Goal: Complete application form: Complete application form

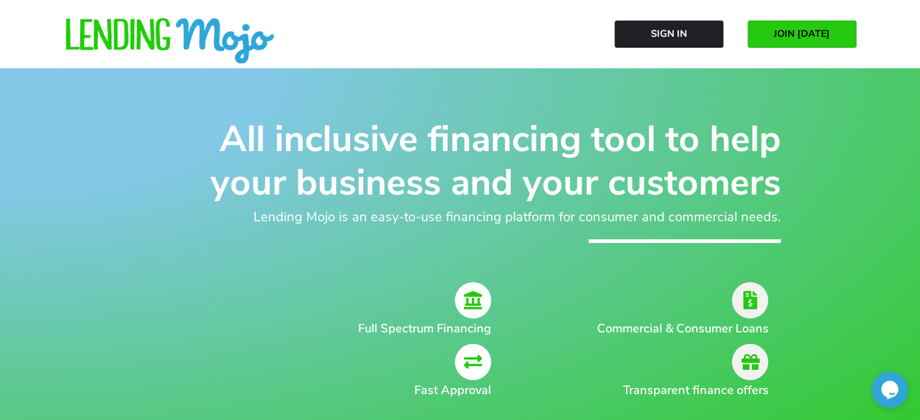
click at [799, 33] on span "JOIN TODAY" at bounding box center [801, 33] width 56 height 11
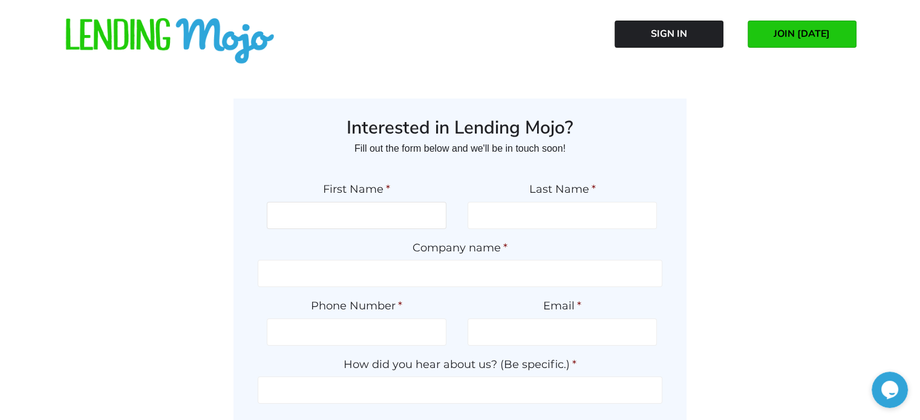
click at [394, 205] on input "First Name *" at bounding box center [357, 215] width 180 height 27
type input "Rick"
type input "Dickerson"
click at [476, 266] on input "Company name *" at bounding box center [460, 273] width 404 height 27
type input "Dickerson Auto Sales"
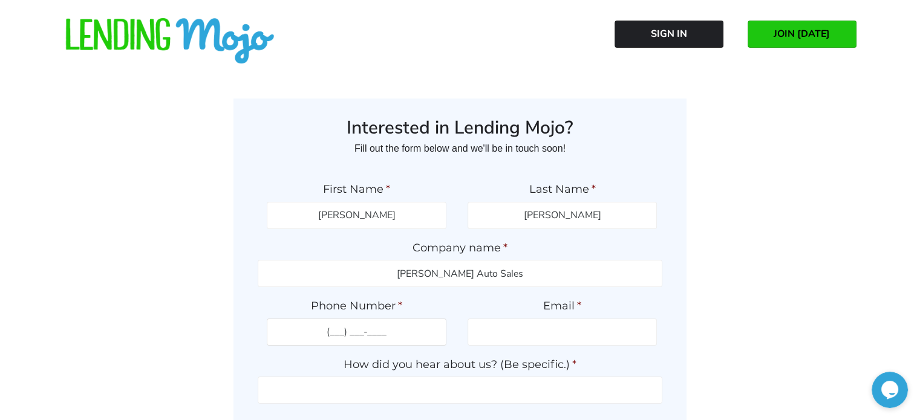
click at [393, 323] on input "(___) ___-____" at bounding box center [357, 332] width 180 height 27
type input "(337) 261-1001"
click at [588, 327] on input "Email *" at bounding box center [561, 332] width 189 height 27
type input "[EMAIL_ADDRESS][DOMAIN_NAME]"
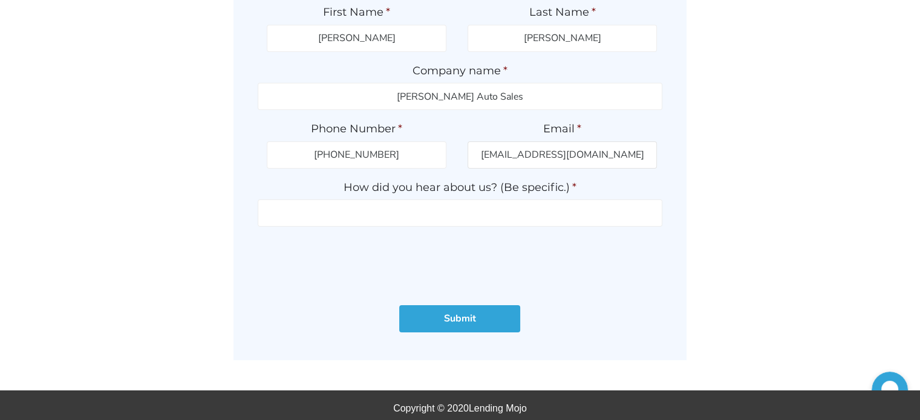
scroll to position [181, 0]
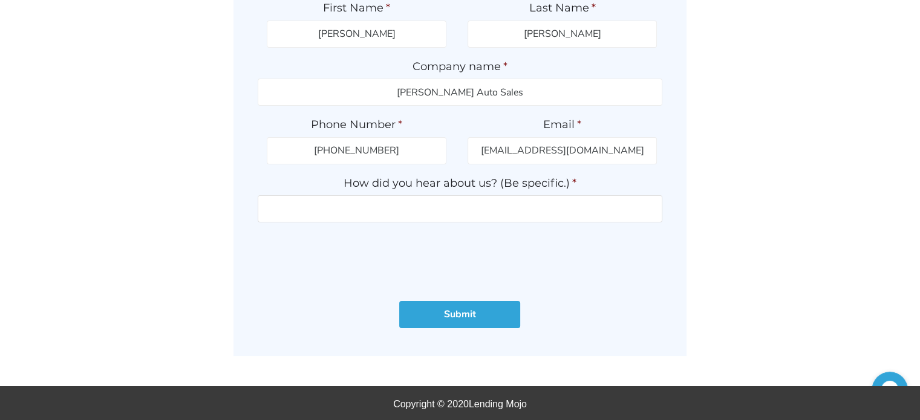
click at [514, 200] on input "How did you hear about us? (Be specific.) *" at bounding box center [460, 208] width 404 height 27
type input "GWC Rep. Marc Comeaux"
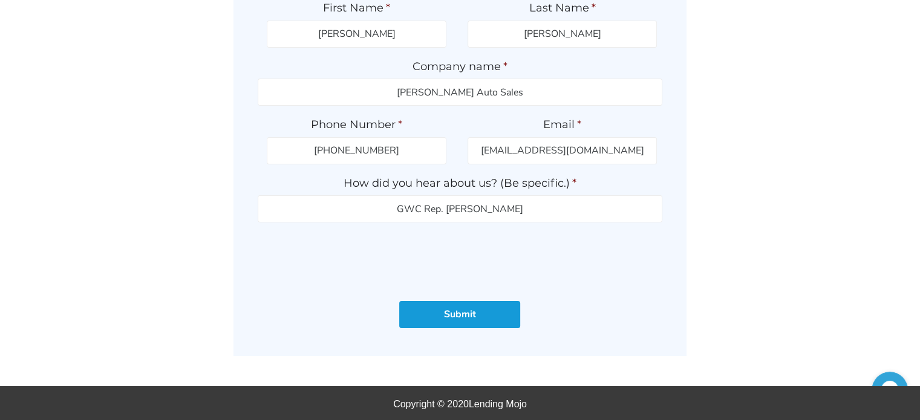
click at [489, 317] on input "Submit" at bounding box center [459, 314] width 121 height 27
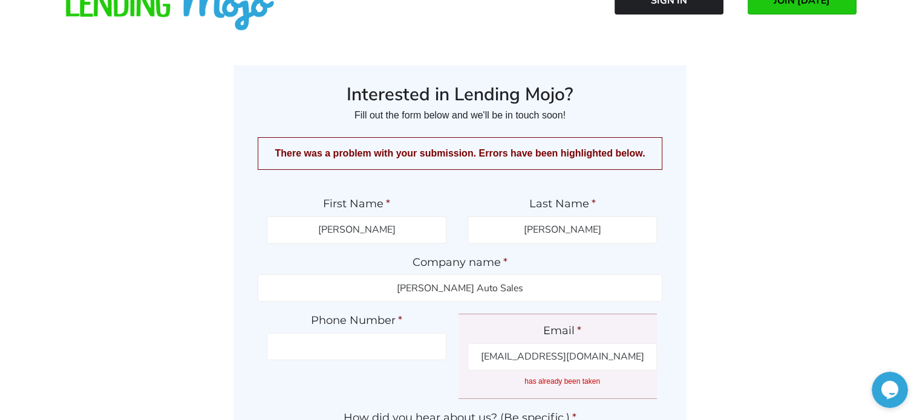
scroll to position [60, 0]
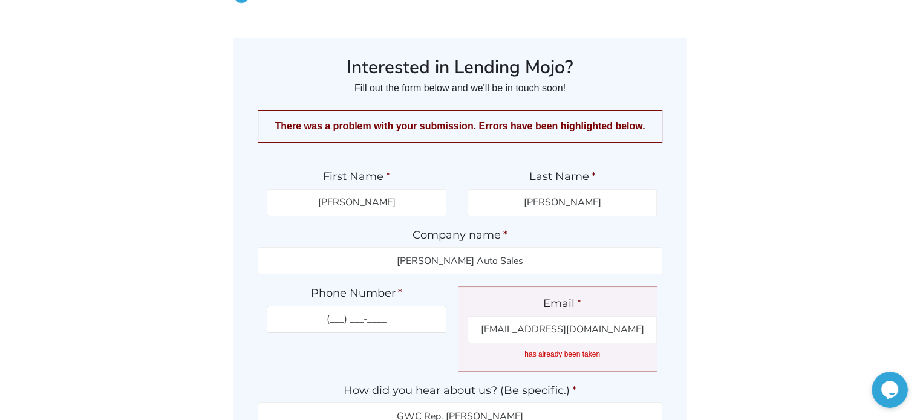
click at [362, 310] on input "(___) ___-____" at bounding box center [357, 319] width 180 height 27
type input "(337) 261-1001"
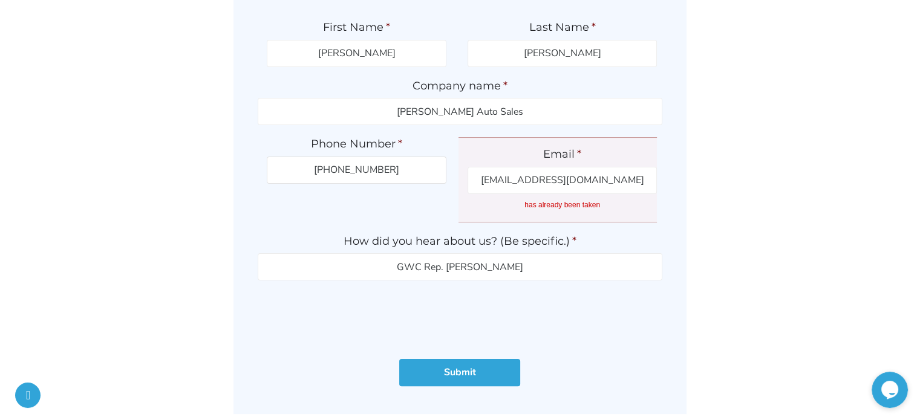
scroll to position [242, 0]
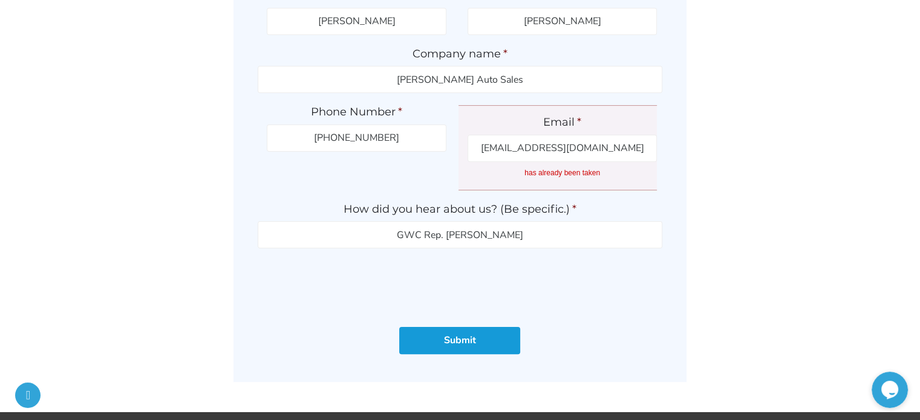
click at [476, 343] on input "Submit" at bounding box center [459, 340] width 121 height 27
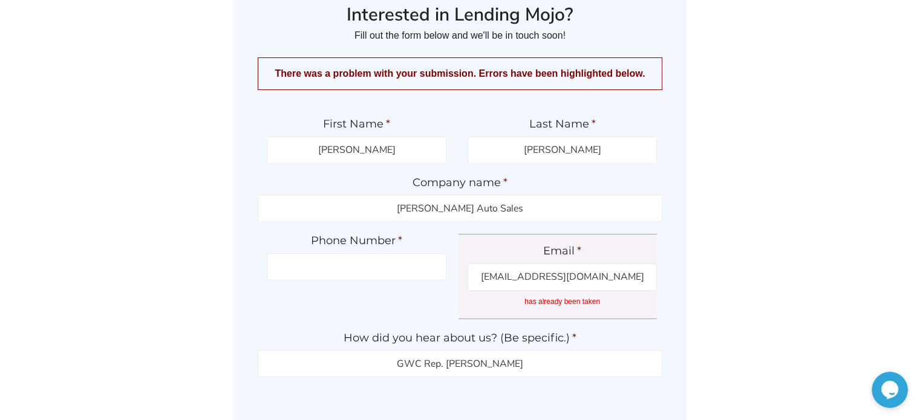
scroll to position [121, 0]
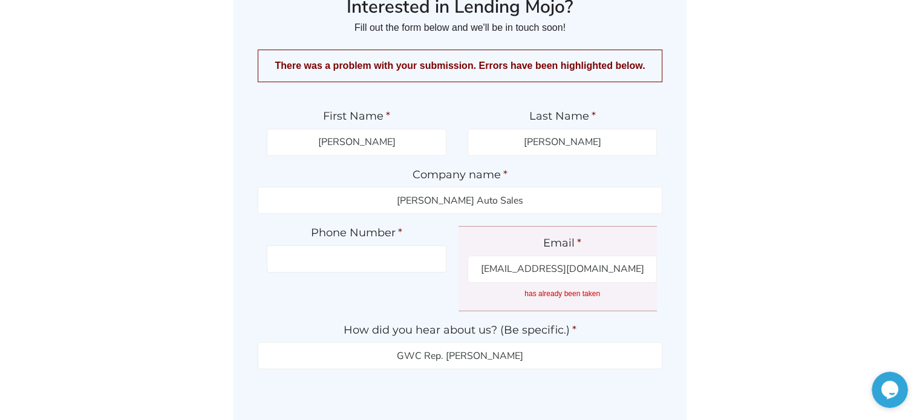
click at [355, 275] on ul "First Name * Rick Last Name * Dickerson Company name * Dickerson Auto Sales * *…" at bounding box center [460, 262] width 404 height 331
click at [406, 242] on li "Phone Number *" at bounding box center [357, 249] width 198 height 46
click at [395, 232] on label "Phone Number *" at bounding box center [357, 233] width 180 height 14
click at [395, 245] on input "Phone Number *" at bounding box center [357, 258] width 180 height 27
type input "(337) 261-1001"
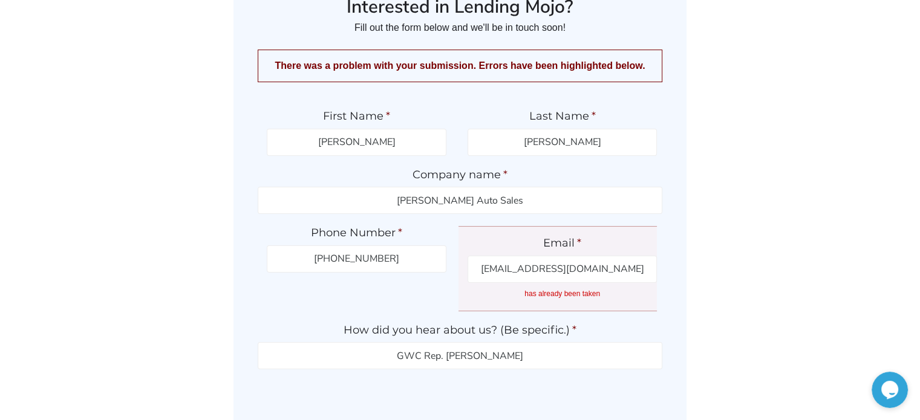
click at [608, 285] on div "rdickers1@gmail.com has already been taken" at bounding box center [561, 278] width 189 height 45
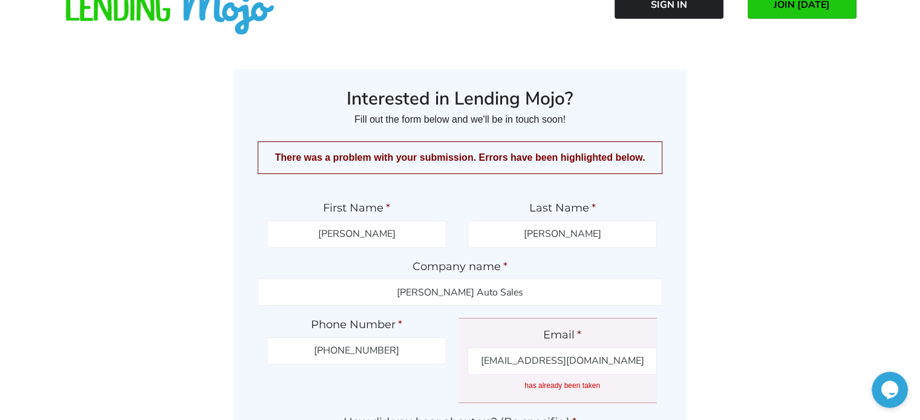
scroll to position [0, 0]
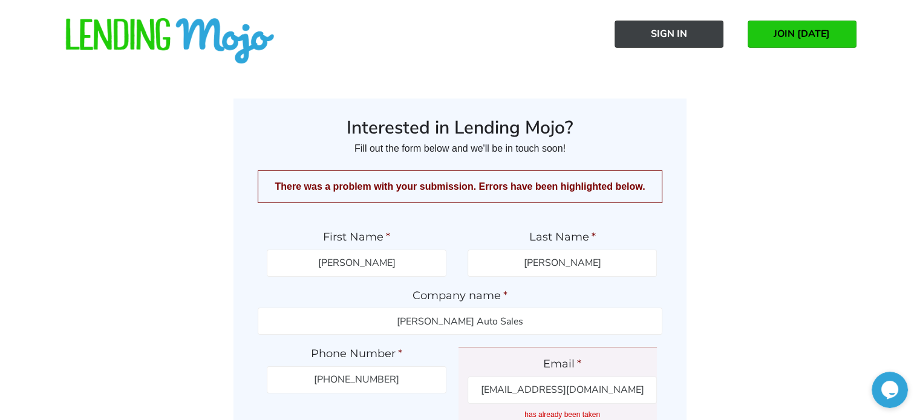
click at [701, 39] on link "Sign In" at bounding box center [668, 34] width 109 height 27
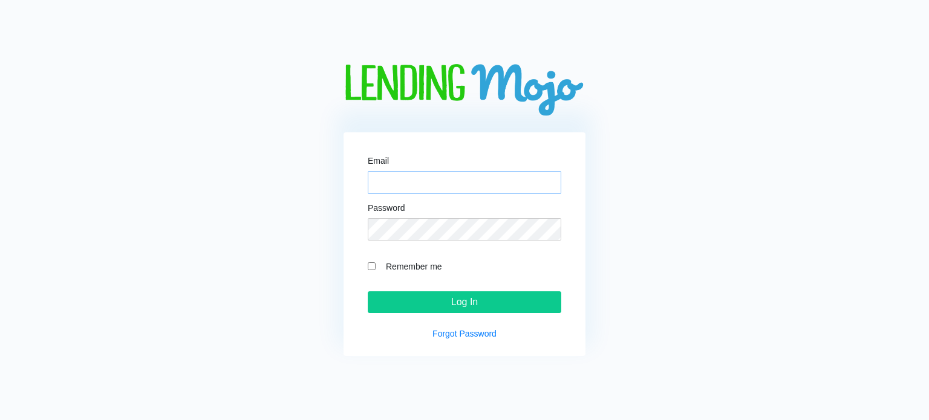
click at [416, 177] on input "Email" at bounding box center [464, 182] width 193 height 23
type input "[EMAIL_ADDRESS][DOMAIN_NAME]"
click at [369, 265] on input "Remember me" at bounding box center [372, 266] width 8 height 8
checkbox input "true"
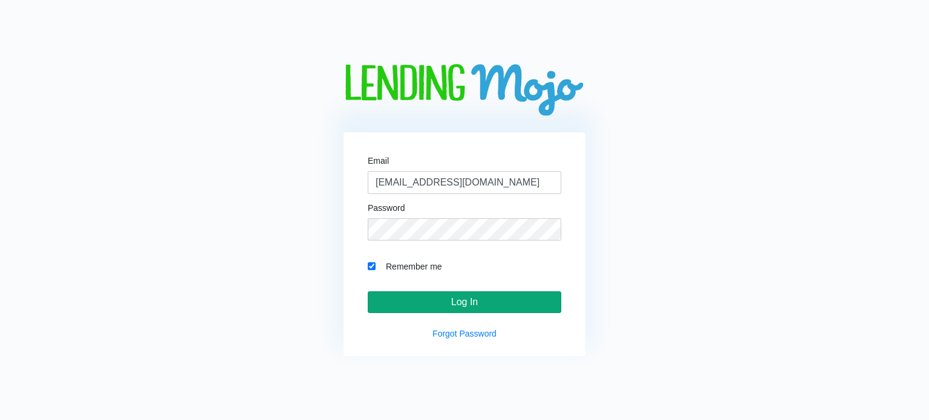
click at [479, 311] on input "Log In" at bounding box center [464, 302] width 193 height 22
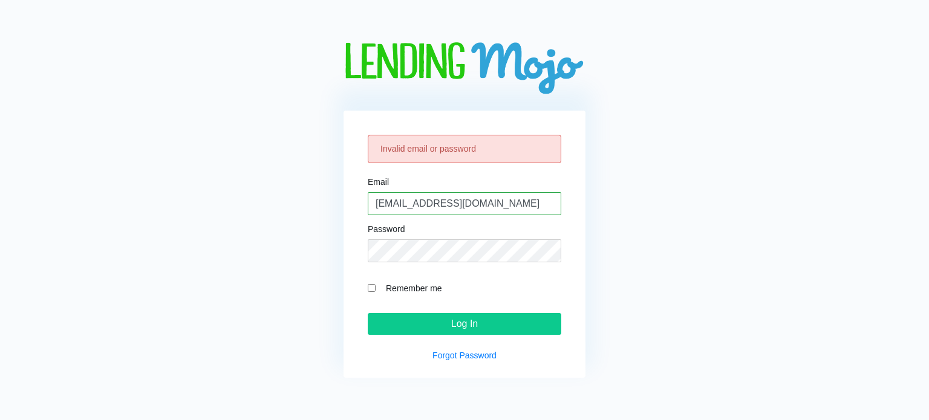
click at [452, 152] on div "Invalid email or password" at bounding box center [464, 149] width 193 height 28
click at [519, 146] on div "Invalid email or password" at bounding box center [464, 149] width 193 height 28
click at [369, 290] on input "Remember me" at bounding box center [372, 288] width 8 height 8
checkbox input "true"
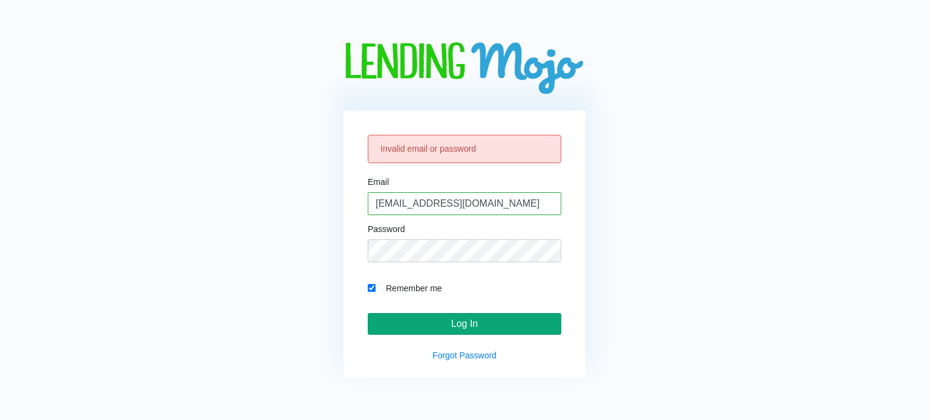
click at [439, 317] on input "Log In" at bounding box center [464, 324] width 193 height 22
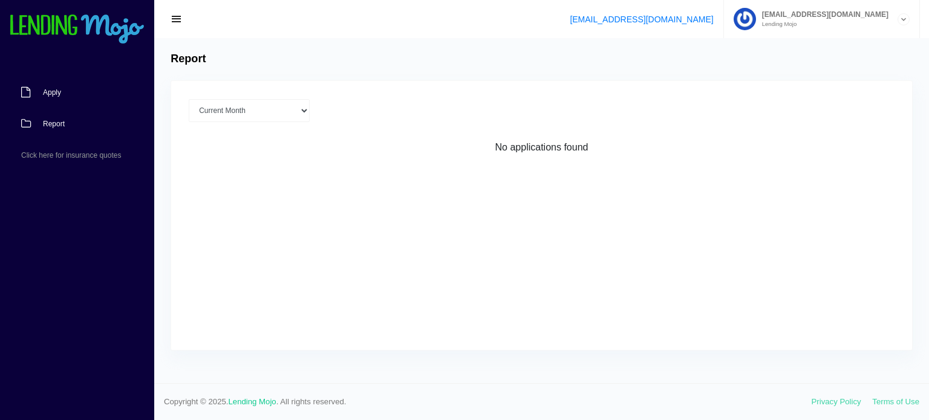
click at [61, 91] on link "Apply" at bounding box center [71, 92] width 142 height 31
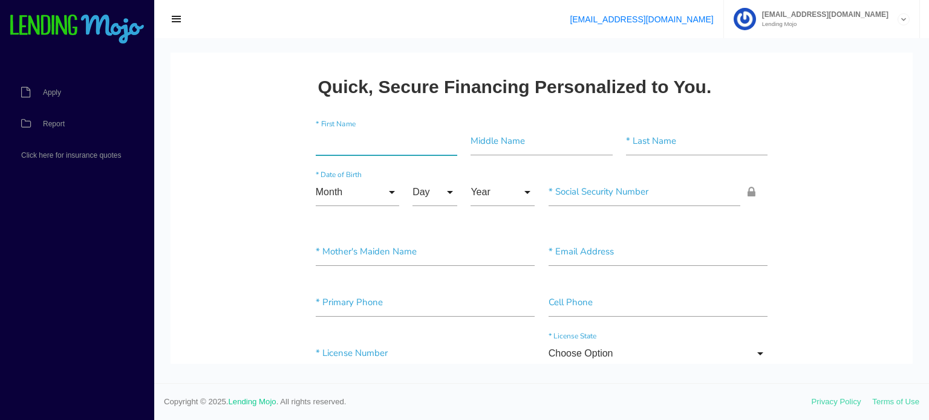
click at [362, 140] on input"] "text" at bounding box center [386, 142] width 141 height 28
click at [710, 137] on input"] "text" at bounding box center [696, 142] width 141 height 28
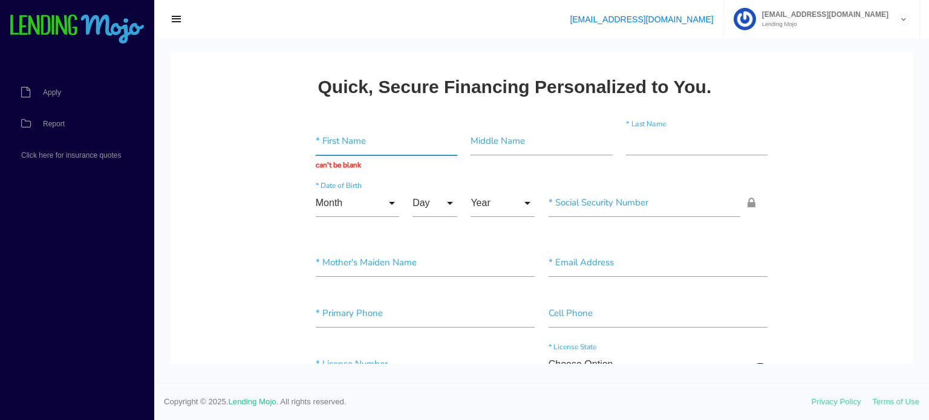
click at [346, 138] on input "text" at bounding box center [386, 142] width 141 height 28
click at [347, 144] on input "text" at bounding box center [386, 142] width 141 height 28
click at [343, 144] on input "text" at bounding box center [386, 142] width 141 height 28
type input "[PERSON_NAME]"
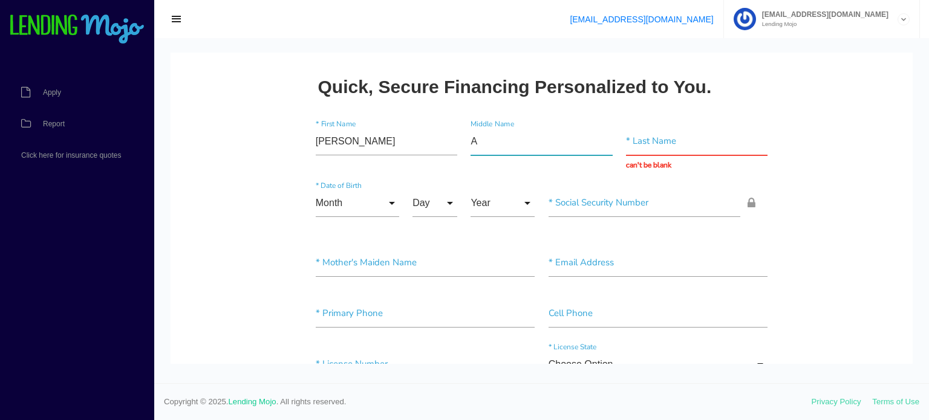
type input"] "A"
type input "[PERSON_NAME]"
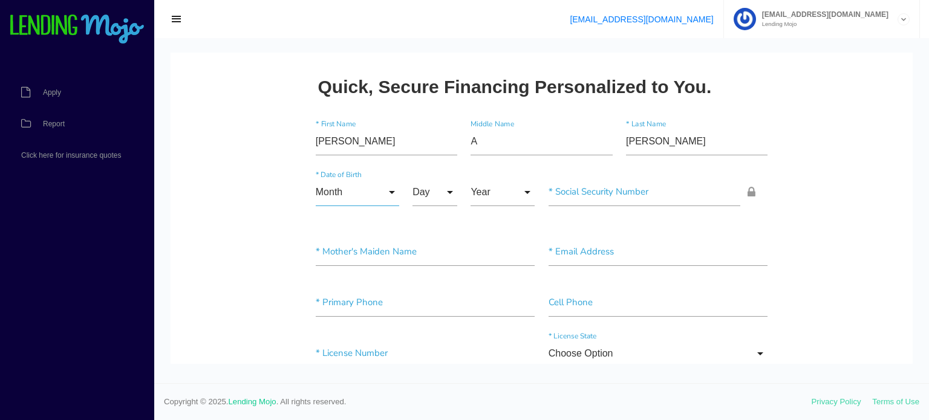
click at [389, 193] on input "Month" at bounding box center [357, 192] width 83 height 28
click at [386, 190] on input "Month" at bounding box center [357, 192] width 83 height 28
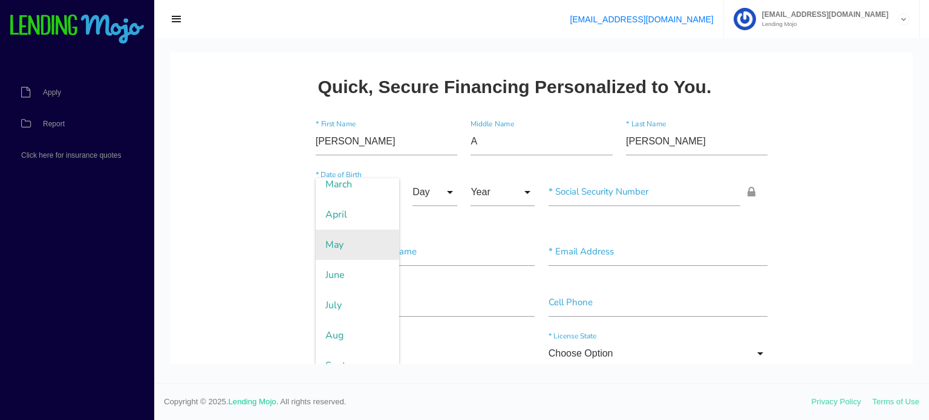
scroll to position [121, 0]
click at [342, 256] on span "June" at bounding box center [357, 254] width 83 height 30
type input "June"
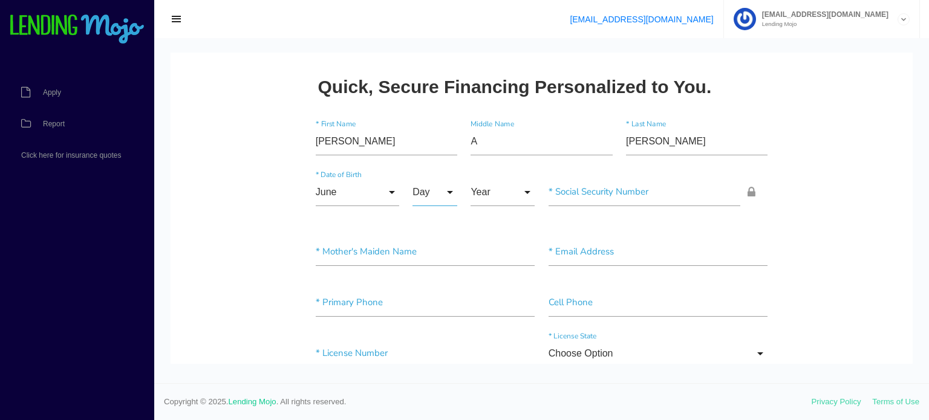
click at [446, 189] on input "Day" at bounding box center [434, 192] width 45 height 28
click at [421, 314] on span "12" at bounding box center [442, 314] width 60 height 30
type input "12"
click at [517, 195] on input "Year" at bounding box center [502, 192] width 64 height 28
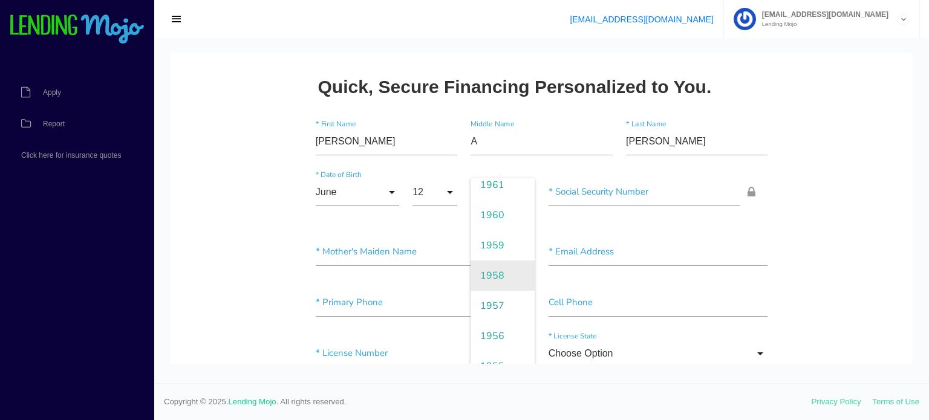
scroll to position [1451, 0]
click at [496, 314] on span "1956" at bounding box center [502, 314] width 64 height 30
type input "1956"
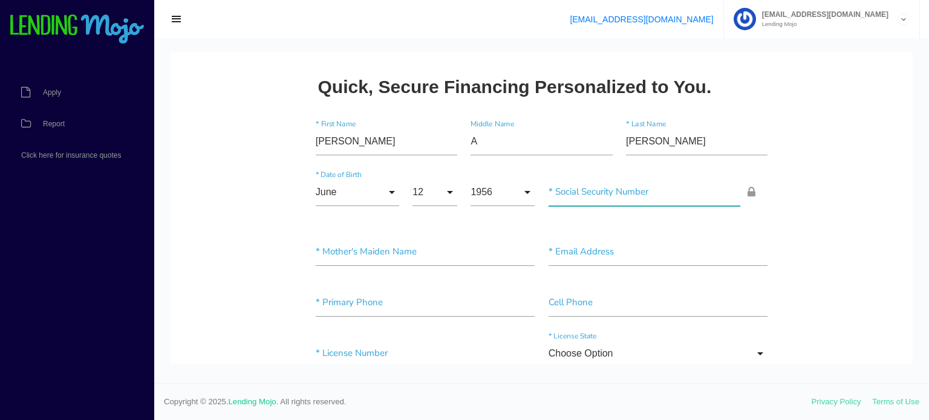
click at [573, 200] on input"] "text" at bounding box center [644, 192] width 192 height 28
type input"] "436-92-3560"
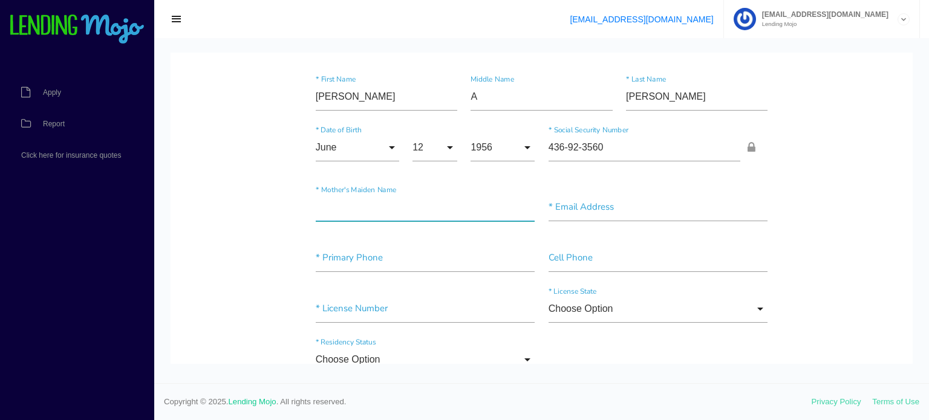
scroll to position [60, 0]
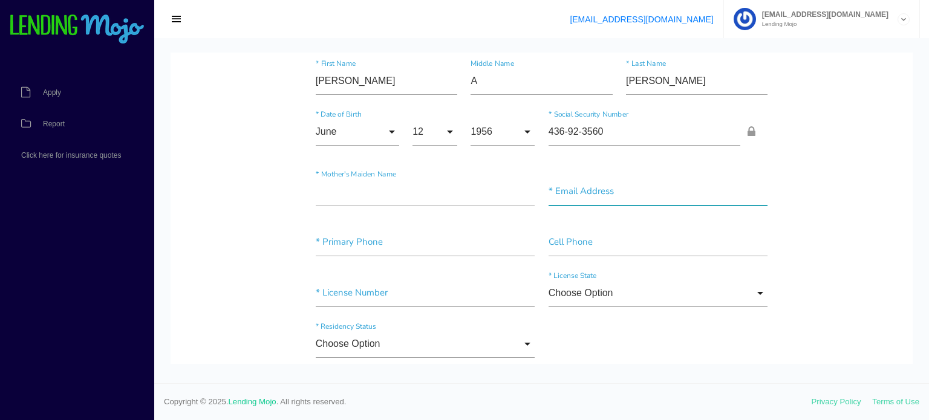
click at [575, 196] on input"] "text" at bounding box center [657, 192] width 219 height 28
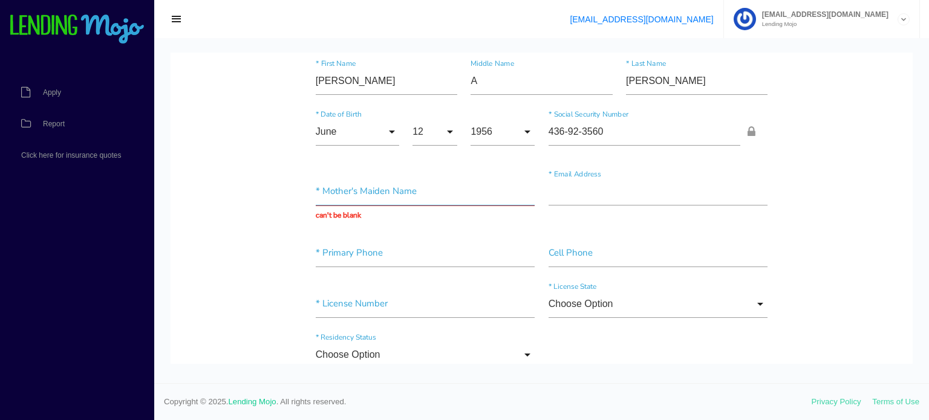
click at [345, 190] on input "text" at bounding box center [425, 192] width 219 height 28
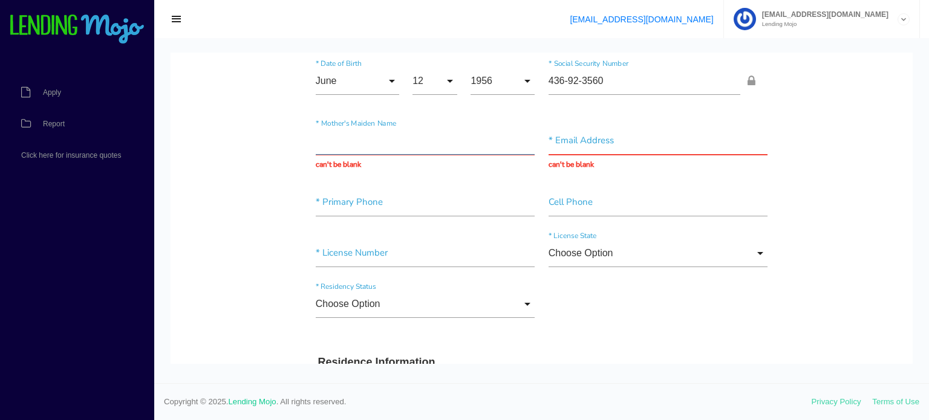
scroll to position [121, 0]
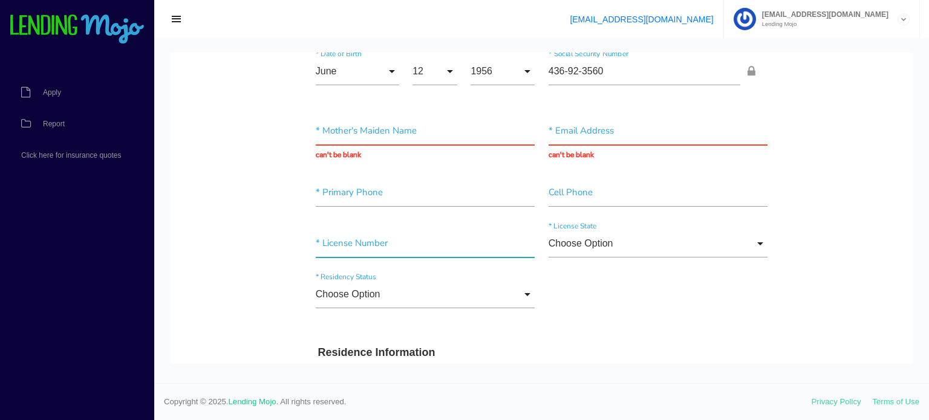
click at [340, 241] on input"] "text" at bounding box center [425, 244] width 219 height 28
paste input"] "15338057"
type input"] "15338057"
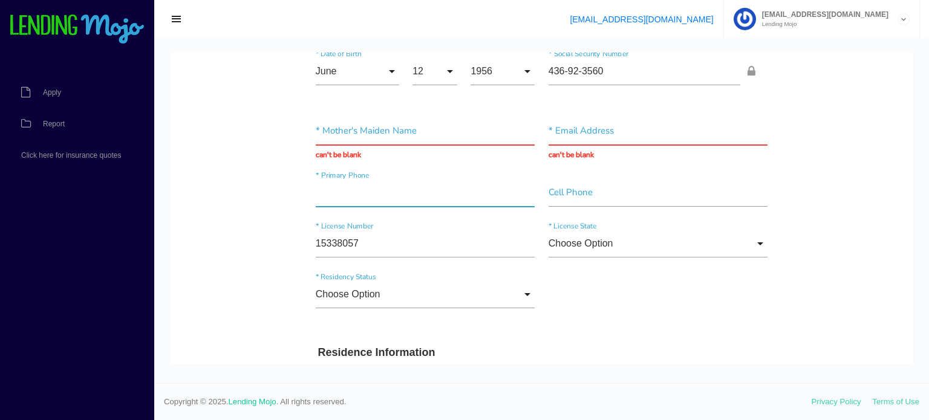
click at [352, 198] on input"] "text" at bounding box center [425, 193] width 219 height 28
type input"] "[PHONE_NUMBER]"
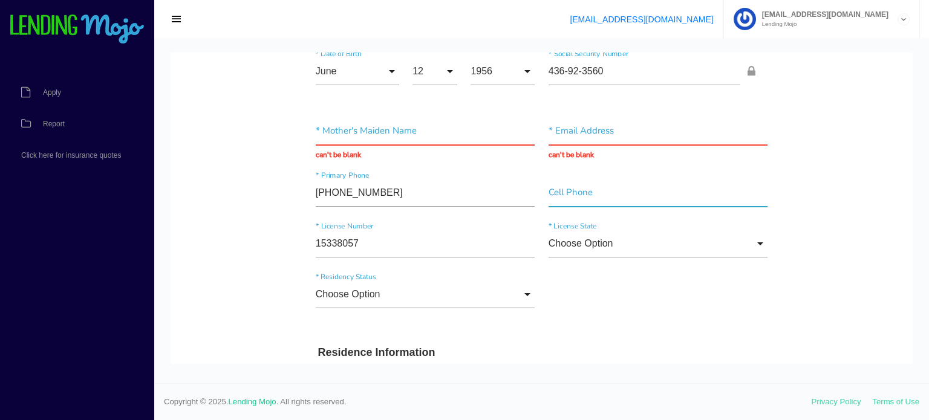
click at [609, 195] on input"] "text" at bounding box center [657, 193] width 219 height 28
click at [758, 241] on input "Choose Option" at bounding box center [657, 244] width 219 height 28
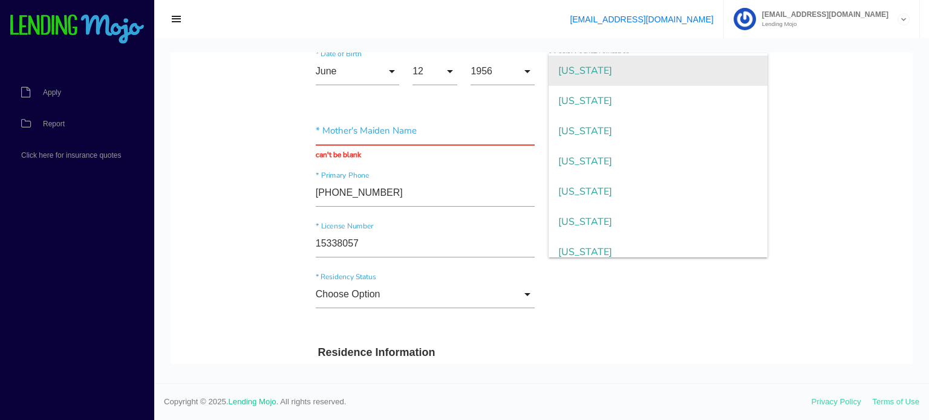
scroll to position [484, 0]
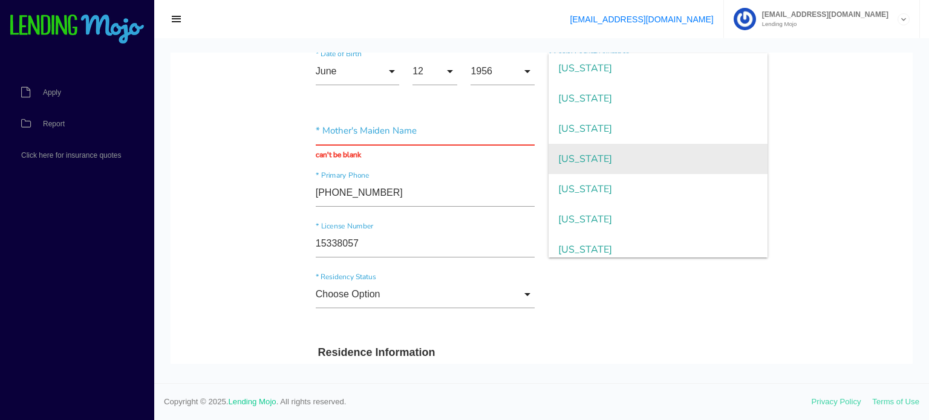
click at [574, 159] on span "[US_STATE]" at bounding box center [657, 159] width 219 height 30
type input "[US_STATE]"
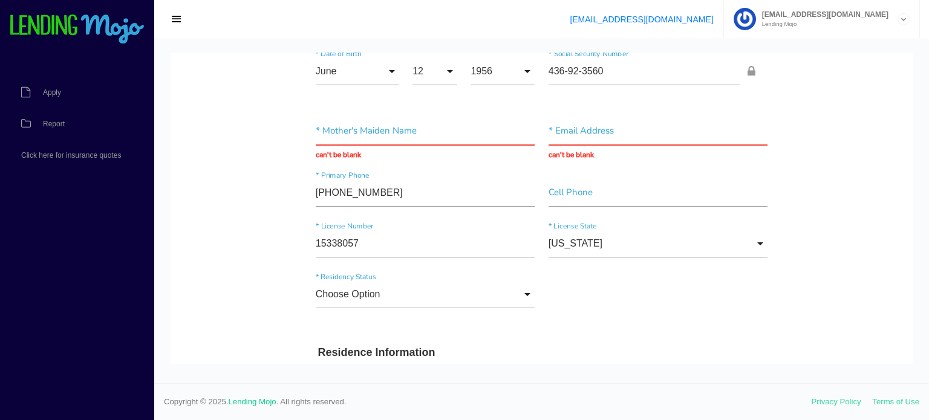
click at [646, 307] on div "Choose Option Choose Option [DEMOGRAPHIC_DATA] Citizen [DEMOGRAPHIC_DATA] Non-[…" at bounding box center [542, 296] width 466 height 51
click at [585, 137] on input "text" at bounding box center [657, 131] width 219 height 28
click at [561, 132] on input "text" at bounding box center [657, 131] width 219 height 28
paste input "[EMAIL_ADDRESS][DOMAIN_NAME]"
type input "[EMAIL_ADDRESS][DOMAIN_NAME]"
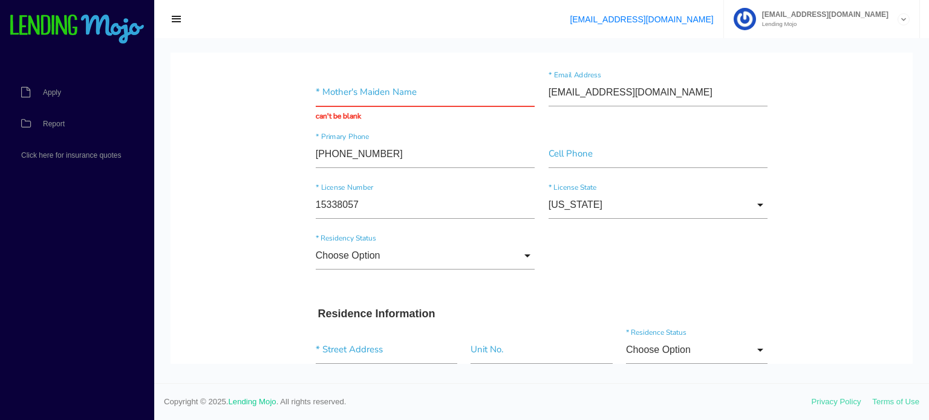
scroll to position [181, 0]
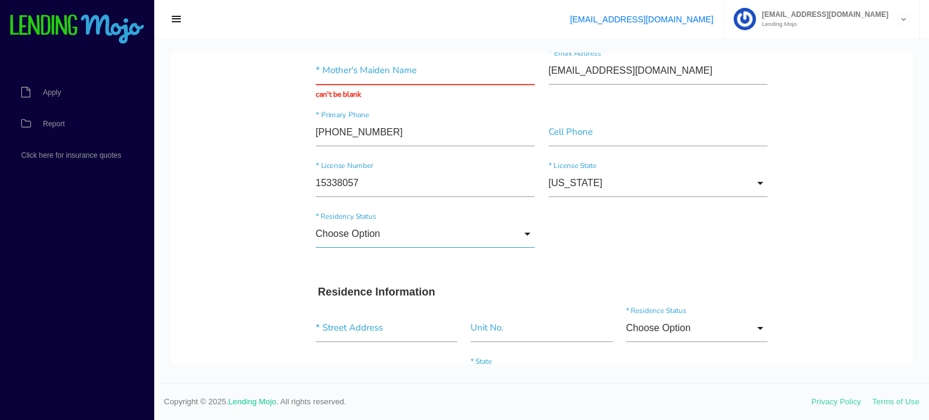
click at [521, 232] on input "Choose Option" at bounding box center [425, 234] width 219 height 28
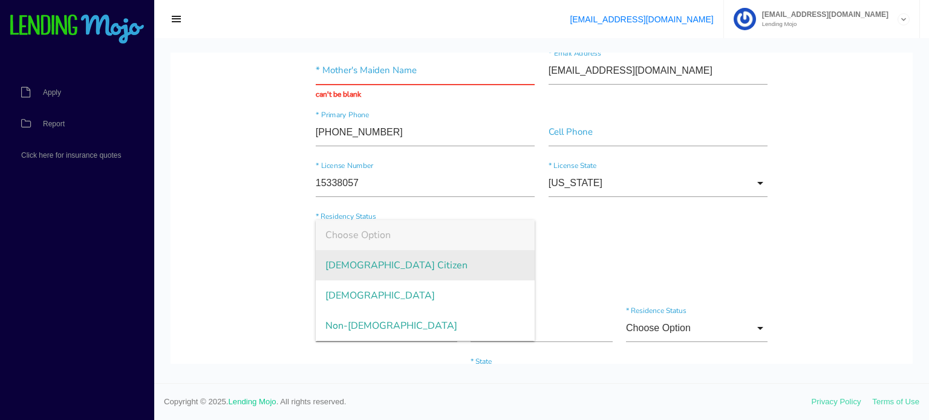
click at [348, 267] on span "[DEMOGRAPHIC_DATA] Citizen" at bounding box center [425, 265] width 219 height 30
type input "[DEMOGRAPHIC_DATA] Citizen"
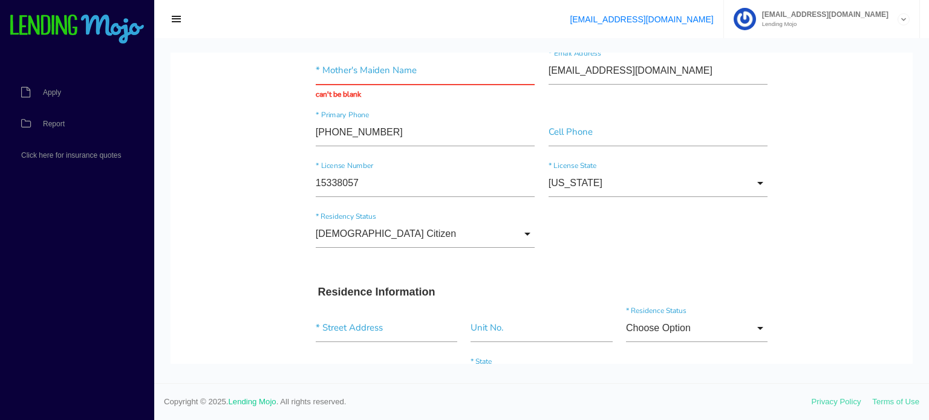
click at [647, 239] on div "[DEMOGRAPHIC_DATA] Citizen Choose Option [DEMOGRAPHIC_DATA] Citizen [DEMOGRAPHI…" at bounding box center [542, 236] width 466 height 51
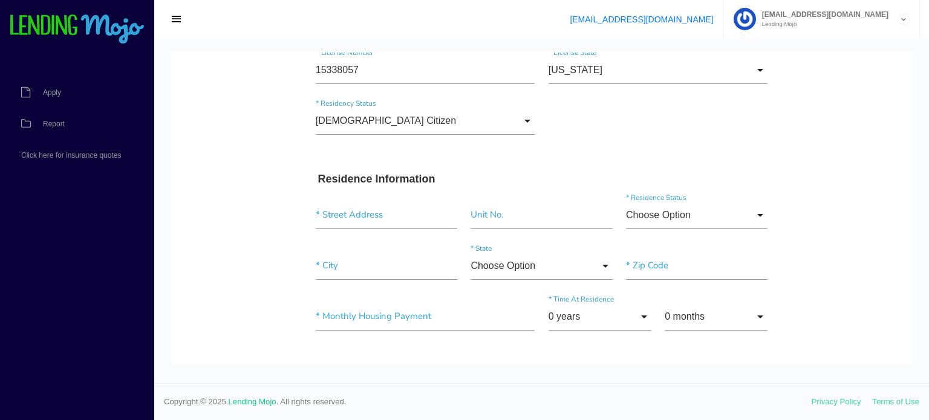
scroll to position [302, 0]
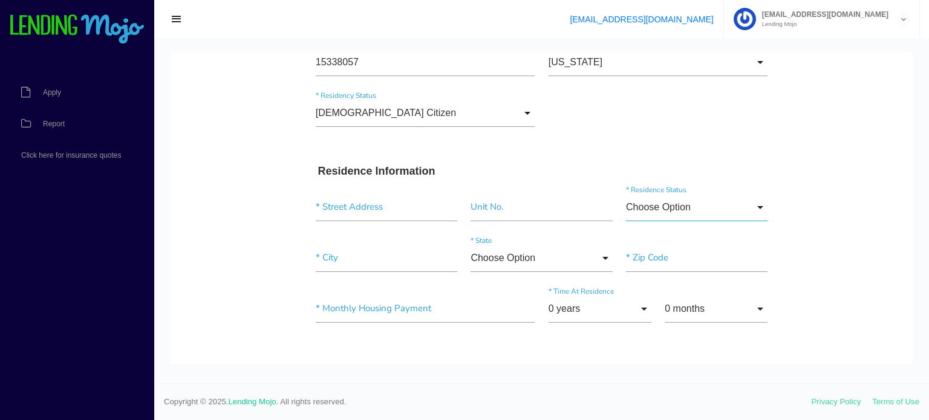
click at [756, 204] on input "Choose Option" at bounding box center [696, 207] width 141 height 28
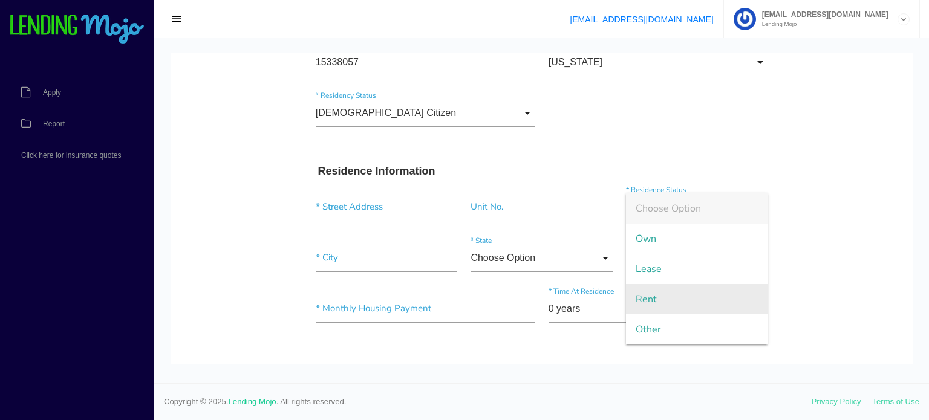
click at [650, 299] on span "Rent" at bounding box center [696, 299] width 141 height 30
type input "Rent"
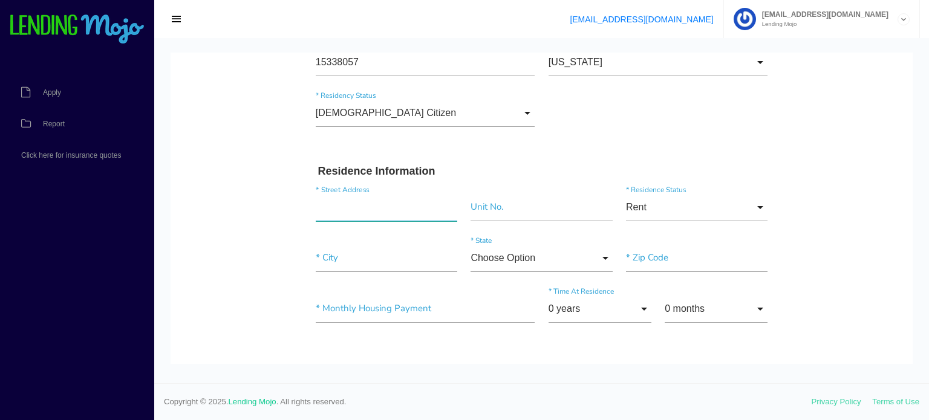
click at [339, 206] on input "text" at bounding box center [386, 207] width 141 height 28
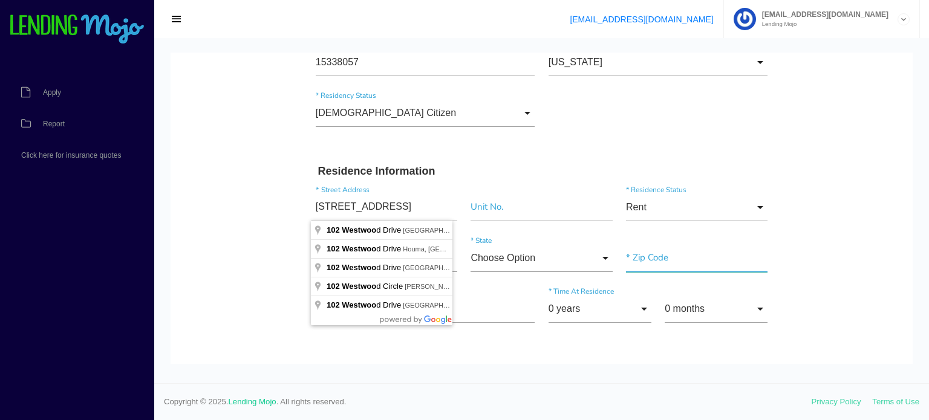
type input "[STREET_ADDRESS]"
type input"] "[GEOGRAPHIC_DATA]"
type input"] "70506"
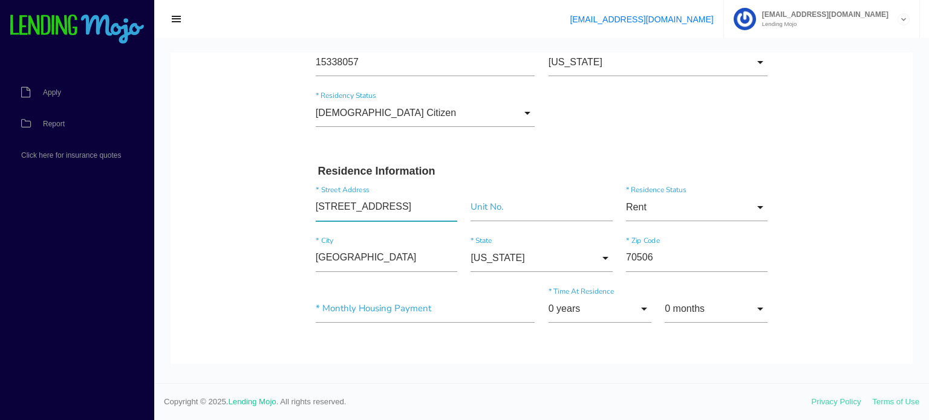
click at [410, 204] on input "[STREET_ADDRESS]" at bounding box center [386, 207] width 141 height 28
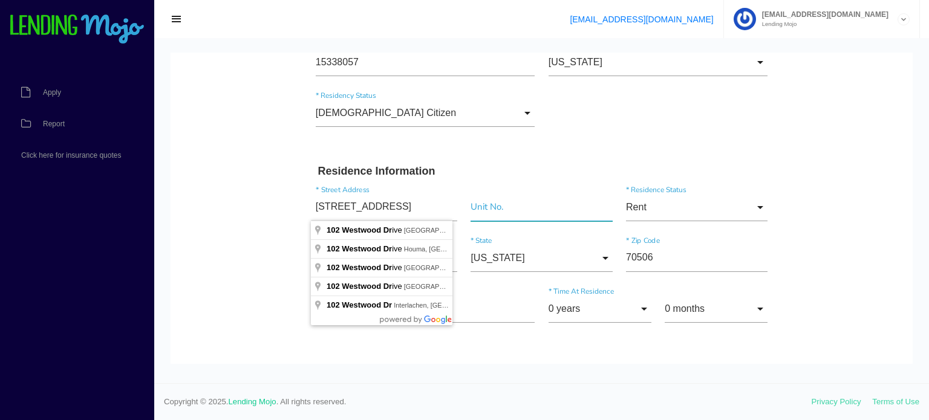
click at [508, 212] on input"] "text" at bounding box center [540, 207] width 141 height 28
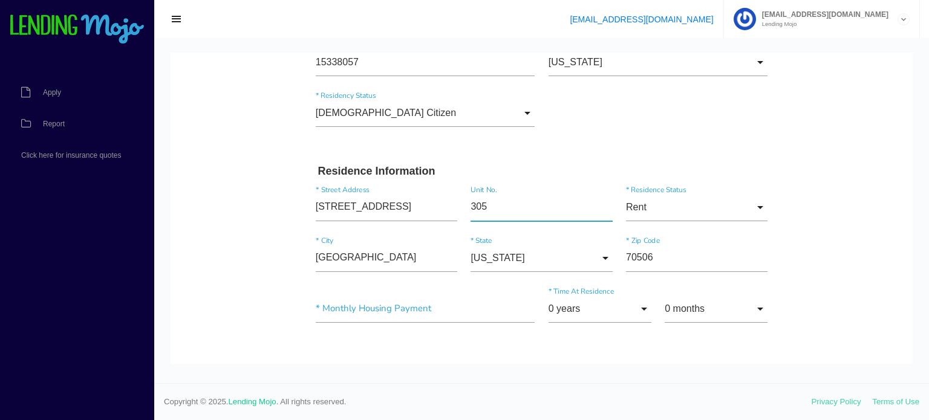
type input"] "305"
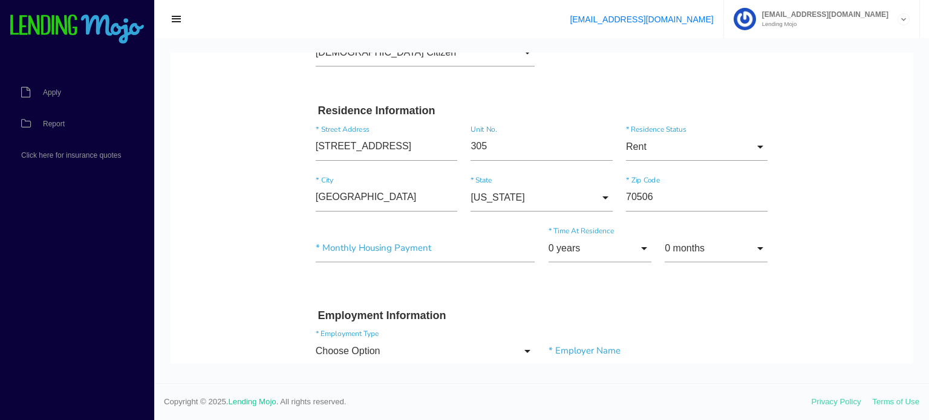
scroll to position [423, 0]
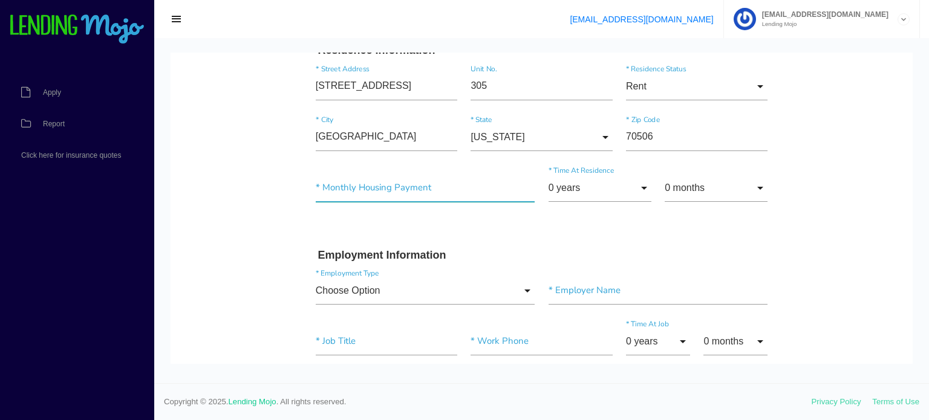
click at [375, 193] on input"] "text" at bounding box center [425, 188] width 219 height 28
drag, startPoint x: 360, startPoint y: 186, endPoint x: 291, endPoint y: 196, distance: 69.2
type input"] "$870.00"
click at [652, 254] on h3 "Employment Information" at bounding box center [541, 255] width 447 height 13
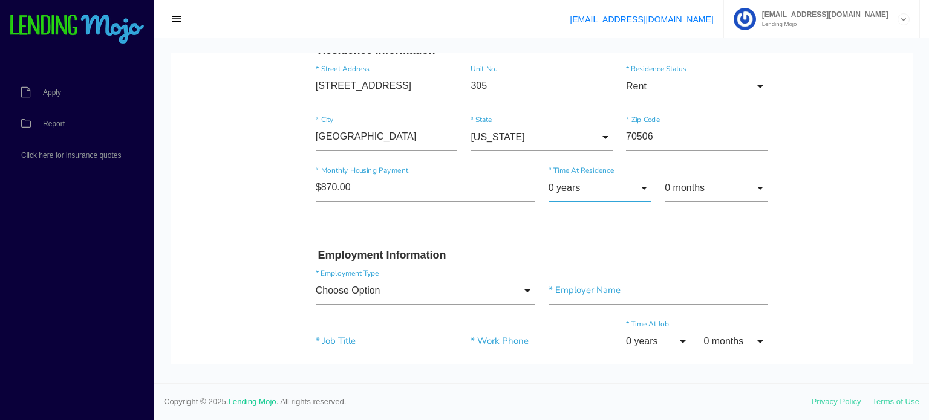
click at [636, 188] on input "0 years" at bounding box center [599, 188] width 103 height 28
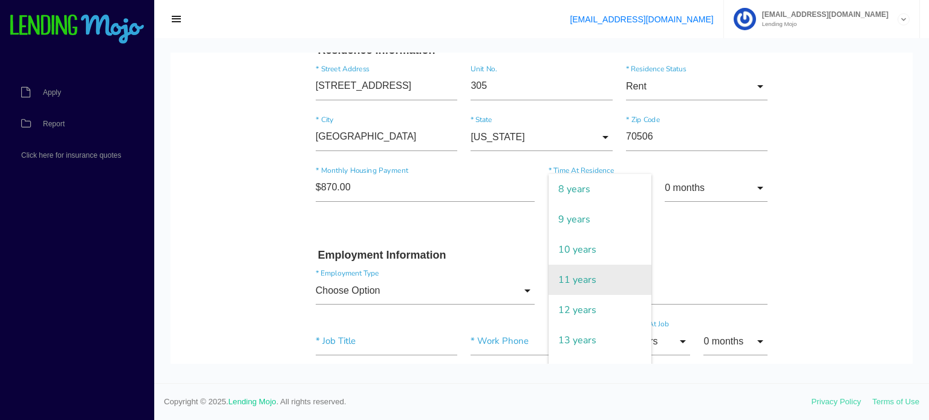
click at [578, 282] on span "11 years" at bounding box center [599, 280] width 103 height 30
type input "11 years"
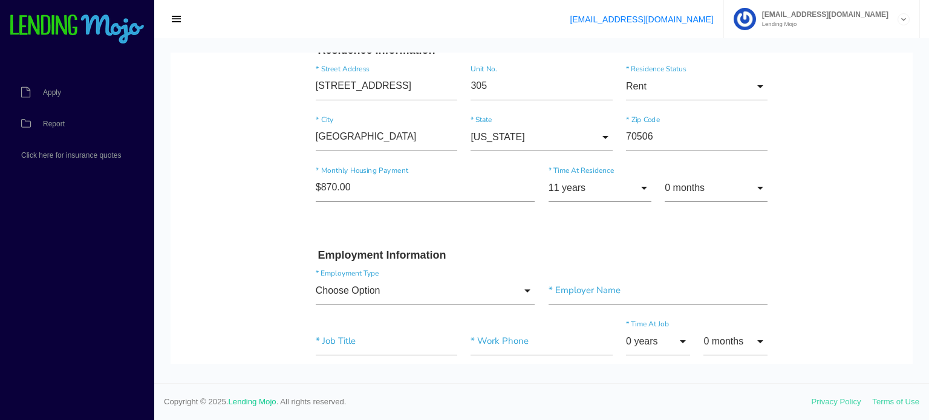
click at [614, 249] on h3 "Employment Information" at bounding box center [541, 255] width 447 height 13
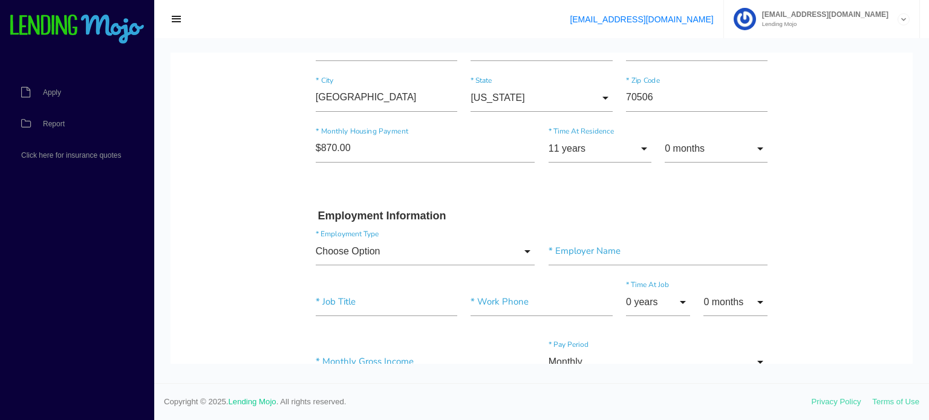
scroll to position [544, 0]
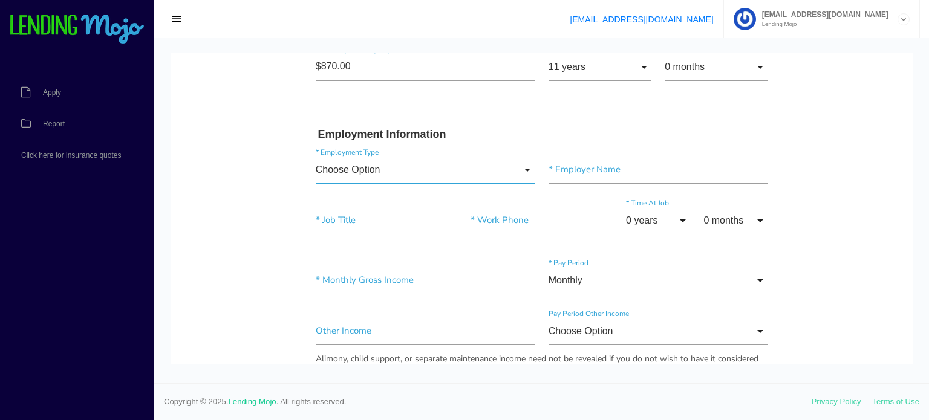
click at [522, 170] on input "Choose Option" at bounding box center [425, 170] width 219 height 28
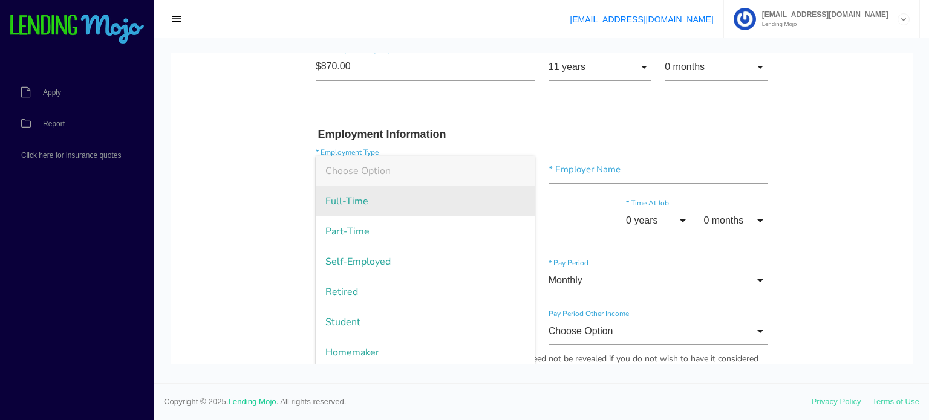
click at [361, 200] on span "Full-Time" at bounding box center [425, 201] width 219 height 30
type input "Full-Time"
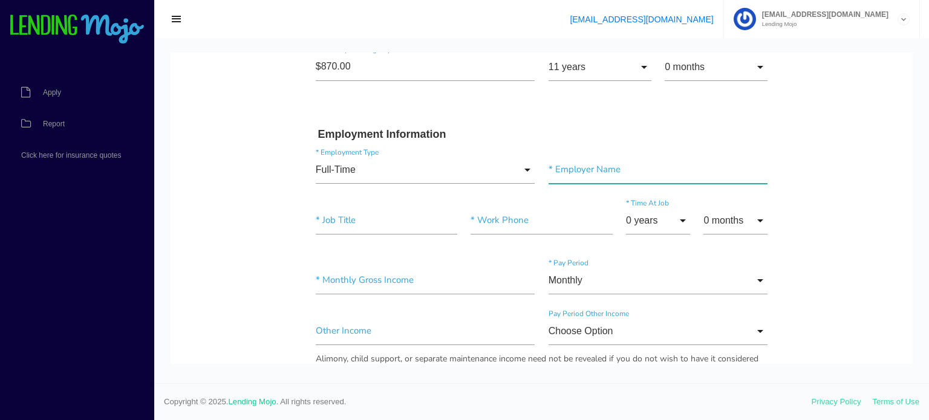
click at [606, 169] on input"] "text" at bounding box center [657, 170] width 219 height 28
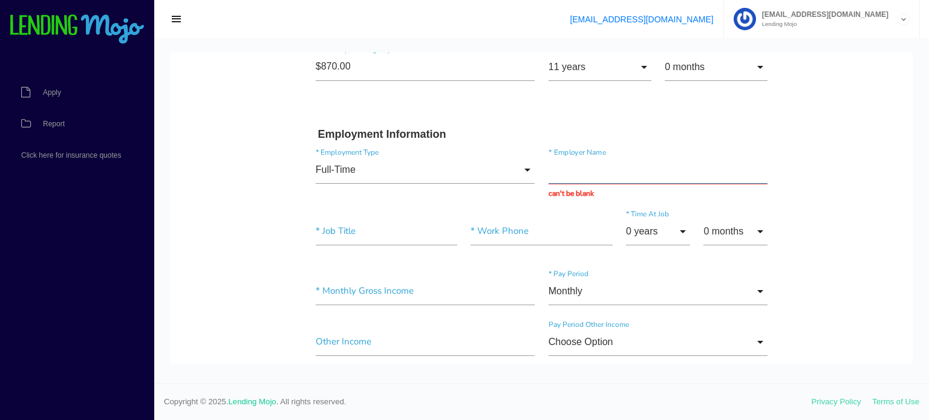
click at [577, 167] on input "text" at bounding box center [657, 170] width 219 height 28
paste input "Courtesy Automotive Group"
type input "Courtesy Automotive Group"
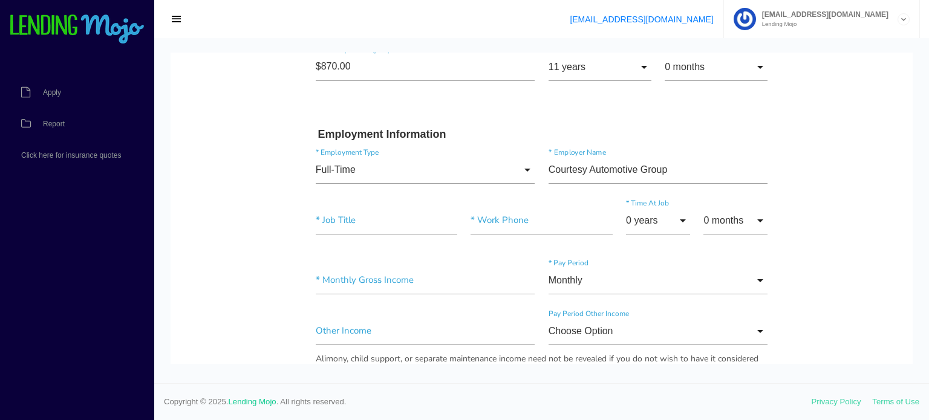
click at [790, 172] on body "Quick, Secure Financing Personalized to You. [PERSON_NAME] * First Name A Middl…" at bounding box center [541, 308] width 742 height 1599
click at [359, 218] on input"] "text" at bounding box center [386, 221] width 141 height 28
click at [323, 219] on input"] "Cutomer" at bounding box center [386, 221] width 141 height 28
click at [396, 225] on input"] "Customer" at bounding box center [386, 221] width 141 height 28
type input"] "Customer Service"
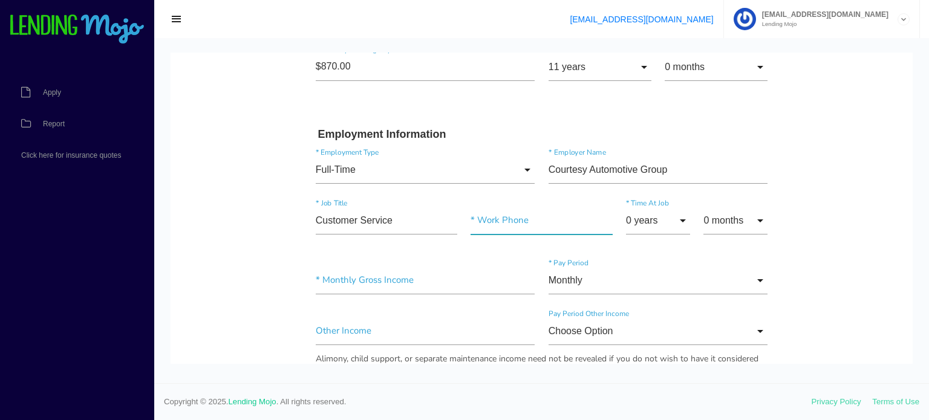
click at [514, 223] on input"] "text" at bounding box center [540, 221] width 141 height 28
type input"] "[PHONE_NUMBER]"
click at [681, 215] on input "0 years" at bounding box center [658, 221] width 64 height 28
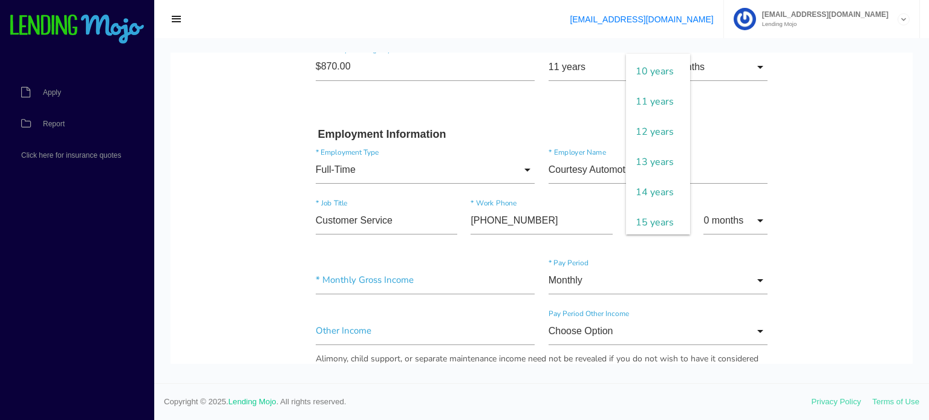
scroll to position [302, 0]
click at [645, 114] on span "11 years" at bounding box center [658, 99] width 64 height 30
type input "11 years"
click at [824, 201] on body "Quick, Secure Financing Personalized to You. [PERSON_NAME] * First Name A Middl…" at bounding box center [541, 308] width 742 height 1599
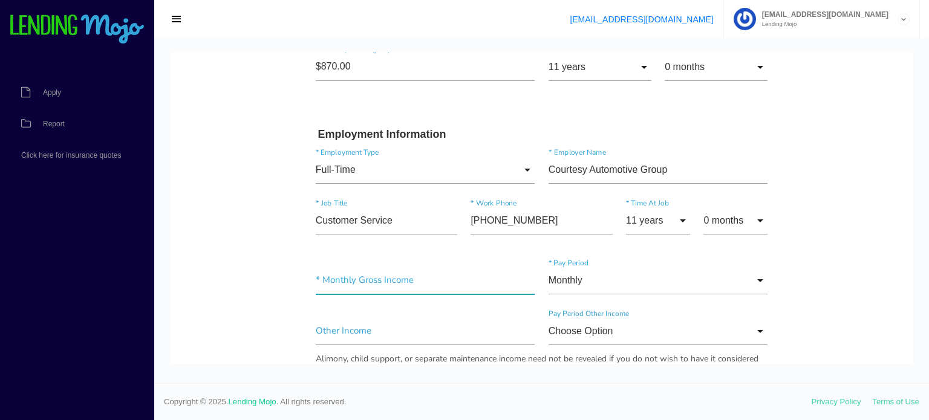
click at [355, 282] on input"] "text" at bounding box center [425, 281] width 219 height 28
type input"] "$5,200.00"
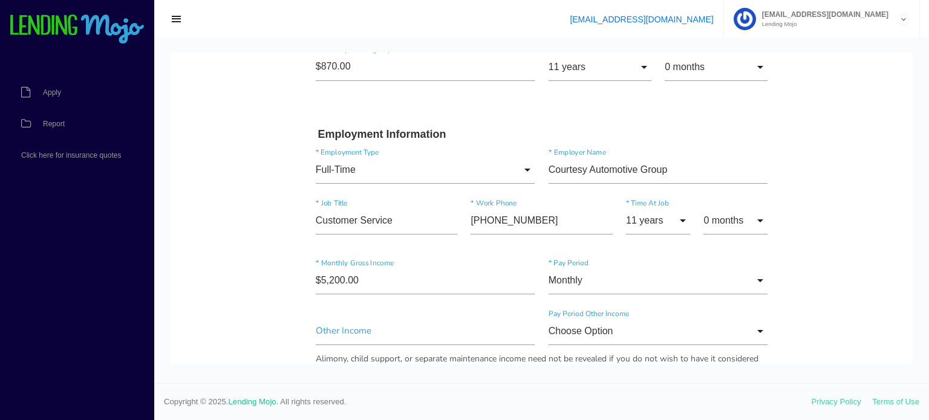
click at [835, 290] on body "Quick, Secure Financing Personalized to You. [PERSON_NAME] * First Name A Middl…" at bounding box center [541, 308] width 742 height 1599
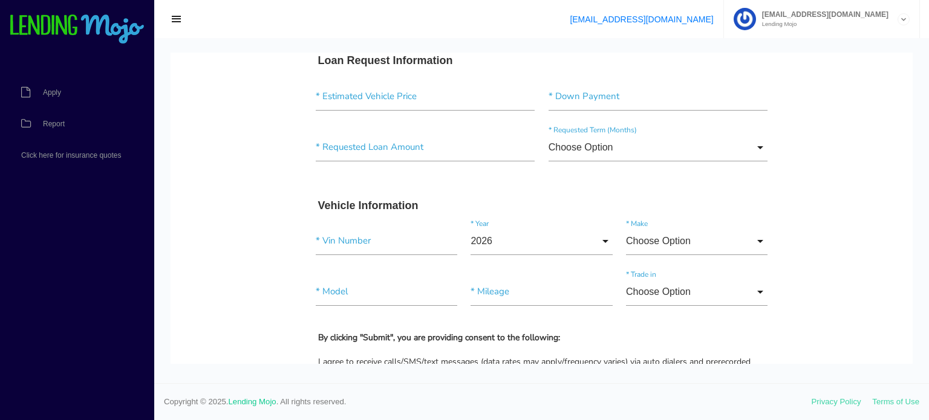
scroll to position [846, 0]
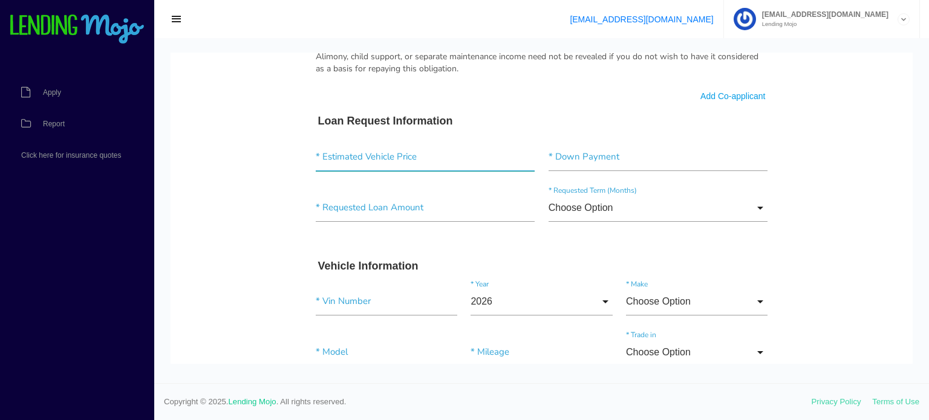
click at [392, 161] on input"] "text" at bounding box center [425, 157] width 219 height 28
type input"] "$16,990.00"
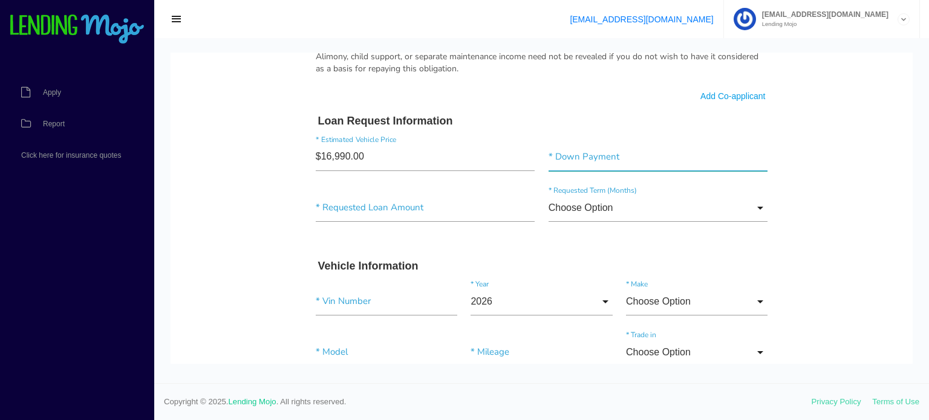
click at [582, 155] on input"] "text" at bounding box center [657, 157] width 219 height 28
type input"] "$1,000.00"
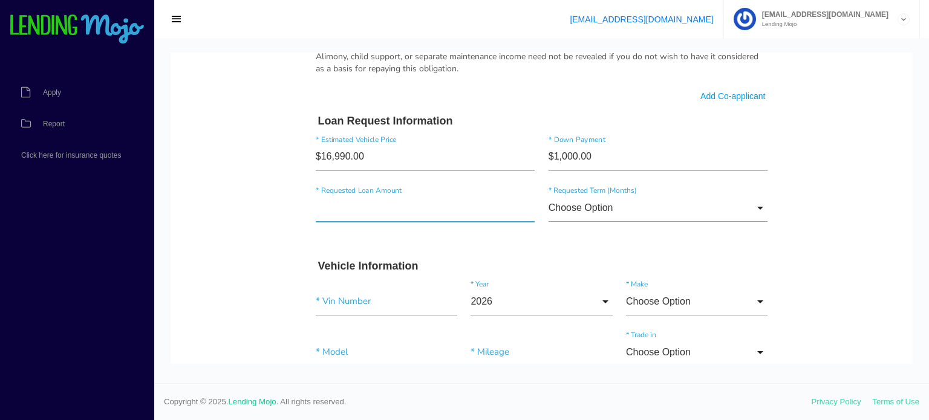
click at [418, 209] on input"] "text" at bounding box center [425, 208] width 219 height 28
type input"] "$18,202.60"
click at [667, 241] on form "[PERSON_NAME] * First Name A Middle Name [PERSON_NAME] * Last Name June Month J…" at bounding box center [542, 10] width 466 height 1491
click at [753, 205] on input "Choose Option" at bounding box center [657, 208] width 219 height 28
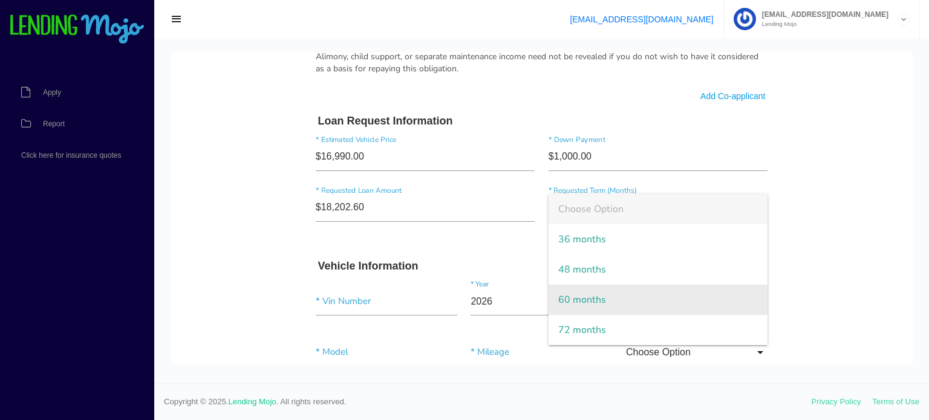
click at [586, 294] on span "60 months" at bounding box center [657, 300] width 219 height 30
type input "60 months"
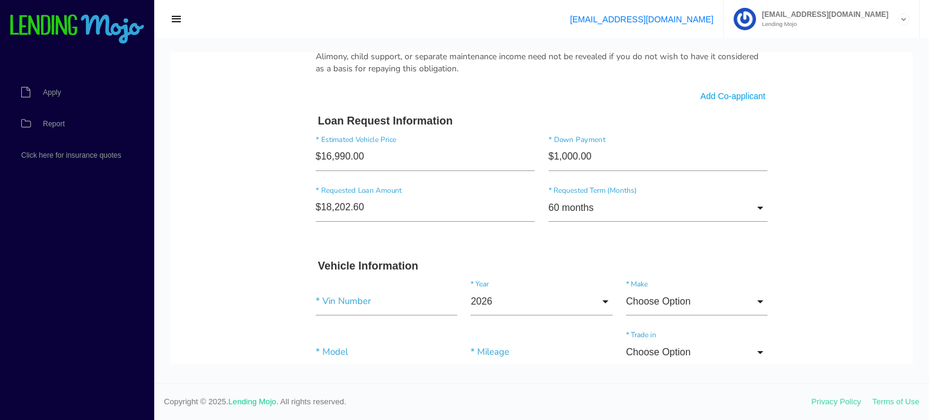
click at [817, 245] on body "Quick, Secure Financing Personalized to You. [PERSON_NAME] * First Name A Middl…" at bounding box center [541, 5] width 742 height 1599
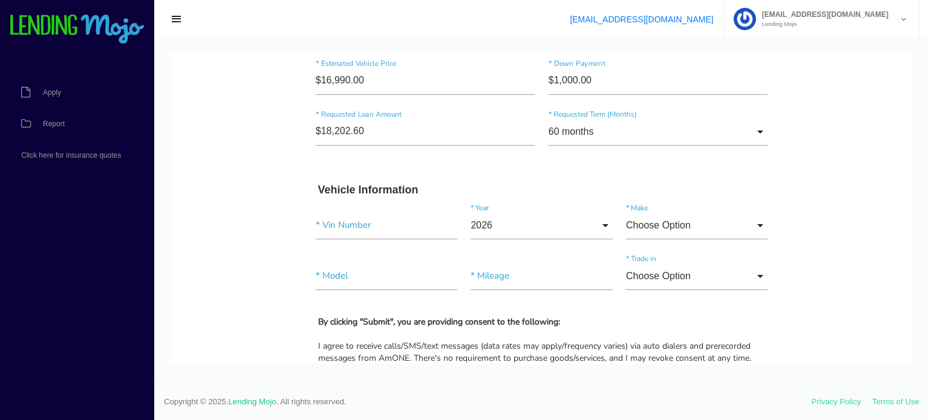
scroll to position [967, 0]
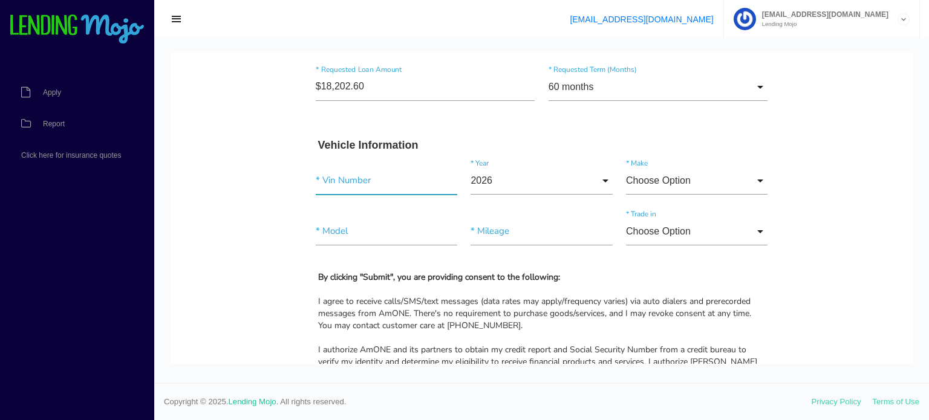
click at [365, 181] on input"] "text" at bounding box center [386, 181] width 141 height 28
paste input"] "[US_VEHICLE_IDENTIFICATION_NUMBER]"
type input"] "[US_VEHICLE_IDENTIFICATION_NUMBER]"
click at [600, 176] on input "2026" at bounding box center [540, 181] width 141 height 28
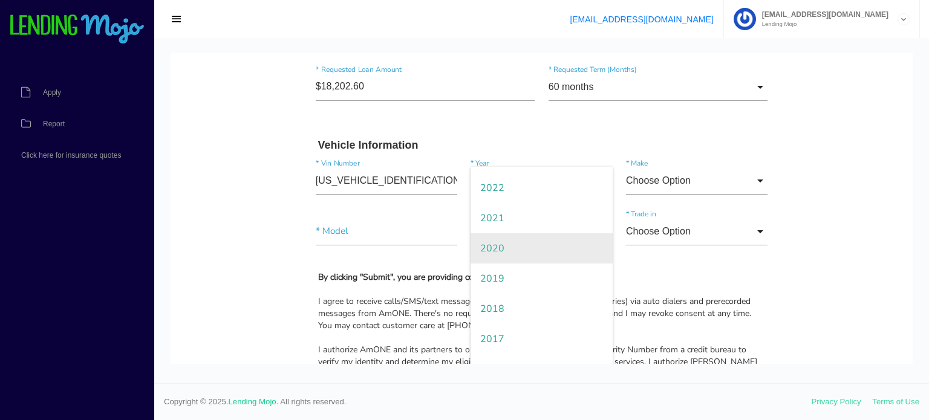
scroll to position [121, 0]
click at [497, 238] on span "2020" at bounding box center [540, 242] width 141 height 30
type input "2020"
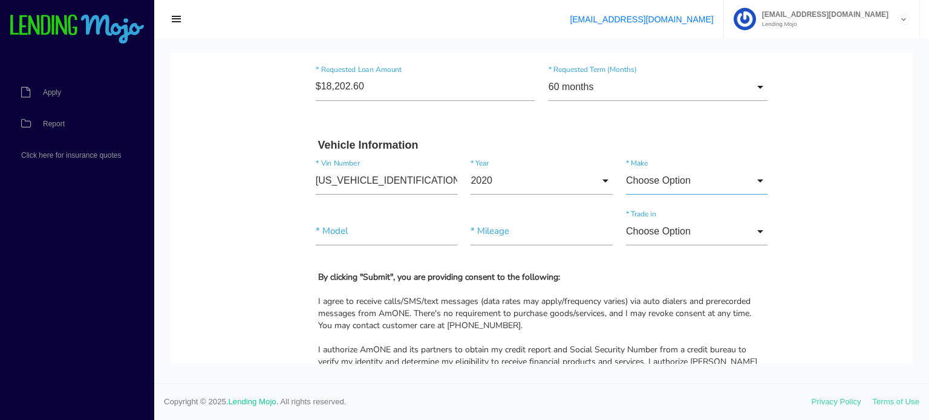
click at [756, 175] on input "Choose Option" at bounding box center [696, 181] width 141 height 28
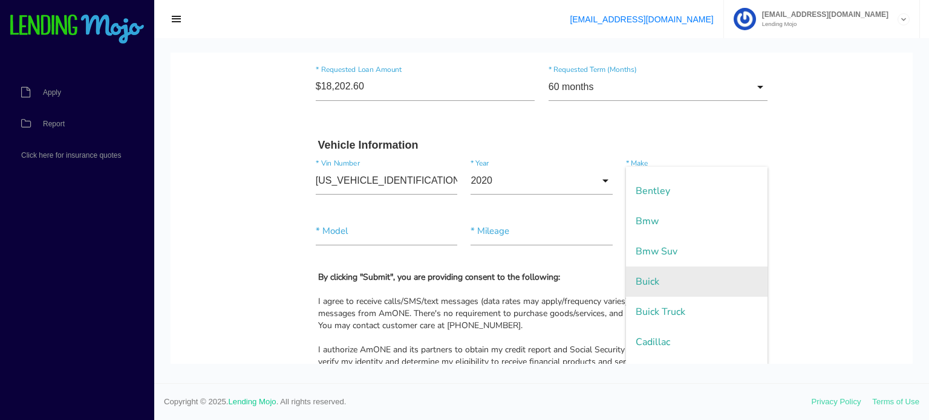
scroll to position [302, 0]
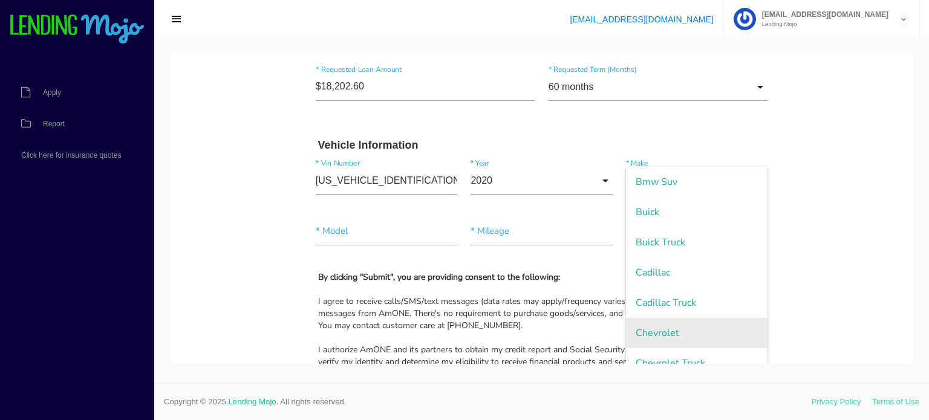
click at [650, 328] on span "Chevrolet" at bounding box center [696, 333] width 141 height 30
type input "Chevrolet"
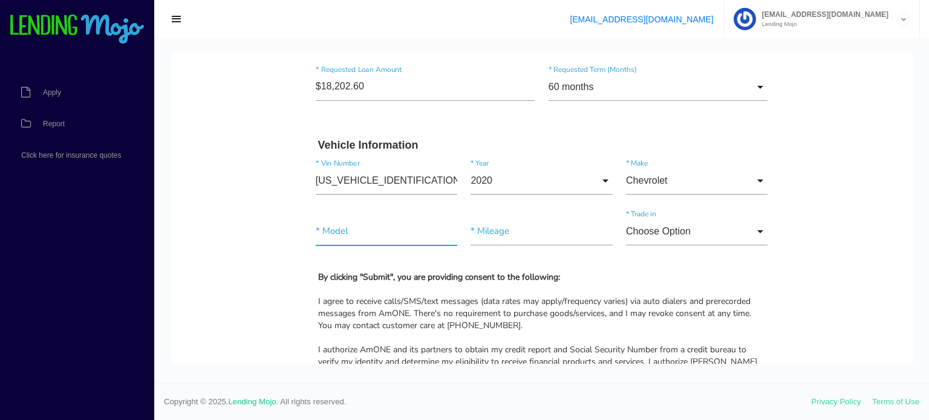
click at [351, 232] on input"] "text" at bounding box center [386, 232] width 141 height 28
type input"] "Malibu"
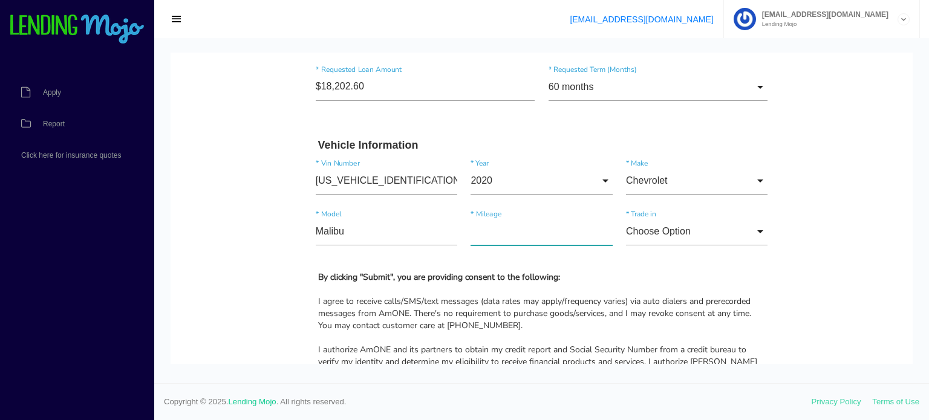
click at [498, 233] on input"] "text" at bounding box center [540, 232] width 141 height 28
type input"] "92,356"
click at [756, 227] on input "Choose Option" at bounding box center [696, 232] width 141 height 28
click at [751, 229] on input "Choose Option" at bounding box center [696, 232] width 141 height 28
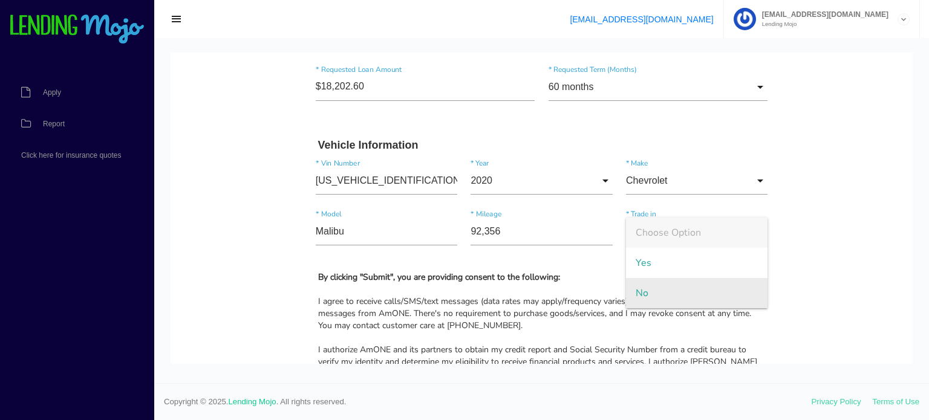
click at [642, 290] on span "No" at bounding box center [696, 293] width 141 height 30
type input "No"
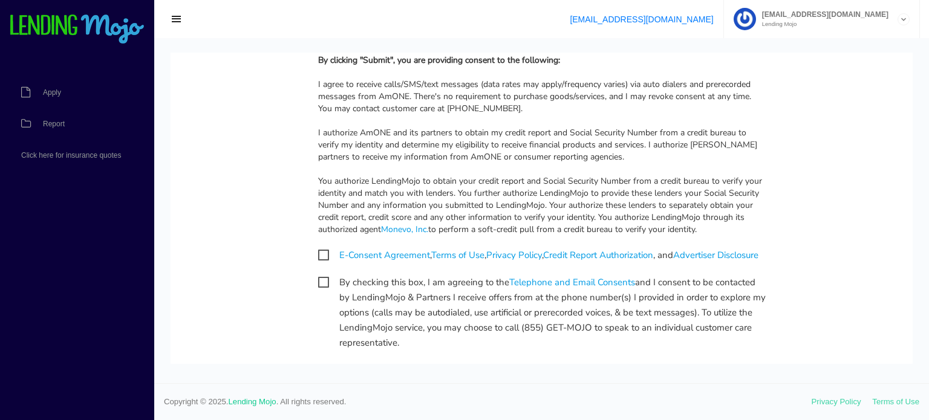
scroll to position [1209, 0]
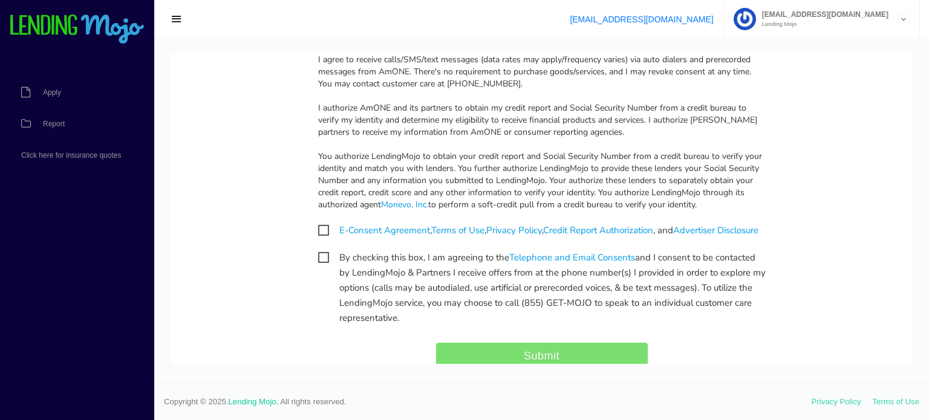
click at [320, 227] on span "E-Consent Agreement , Terms of Use , Privacy Policy , Credit Report Authorizati…" at bounding box center [538, 230] width 440 height 15
checkbox input "true"
click at [323, 265] on span "By checking this box, I am agreeing to the Telephone and Email Consents and I c…" at bounding box center [541, 257] width 447 height 15
checkbox input "true"
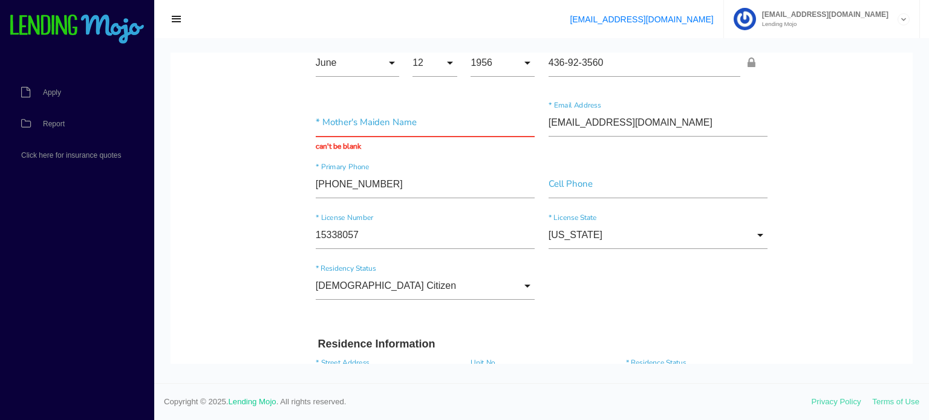
scroll to position [0, 0]
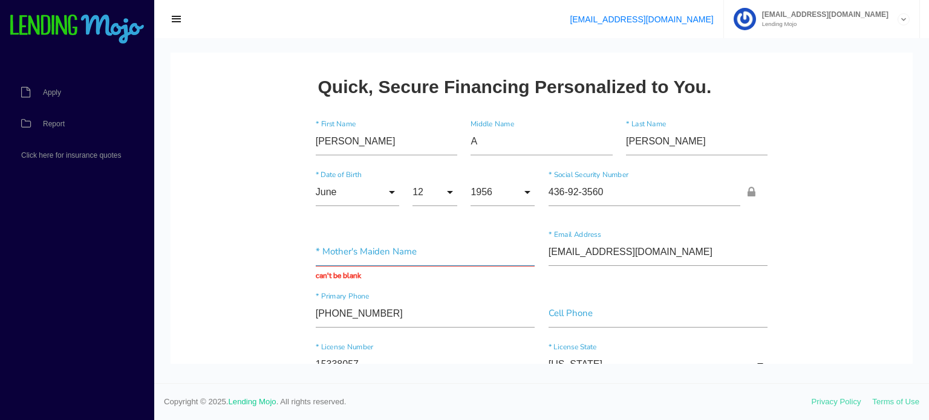
click at [435, 245] on input "text" at bounding box center [425, 252] width 219 height 28
click at [325, 144] on input"] "[PERSON_NAME]" at bounding box center [386, 142] width 141 height 28
click at [362, 140] on input"] "[PERSON_NAME]" at bounding box center [386, 142] width 141 height 28
type input"] "[PERSON_NAME]"
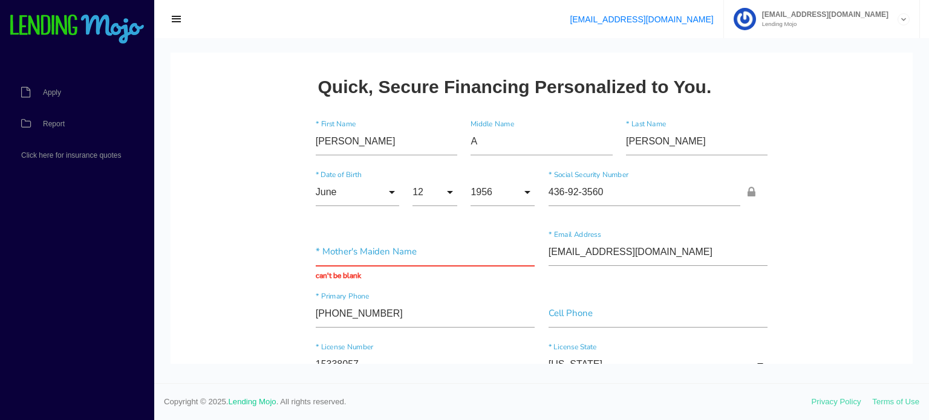
click at [418, 255] on input "text" at bounding box center [425, 252] width 219 height 28
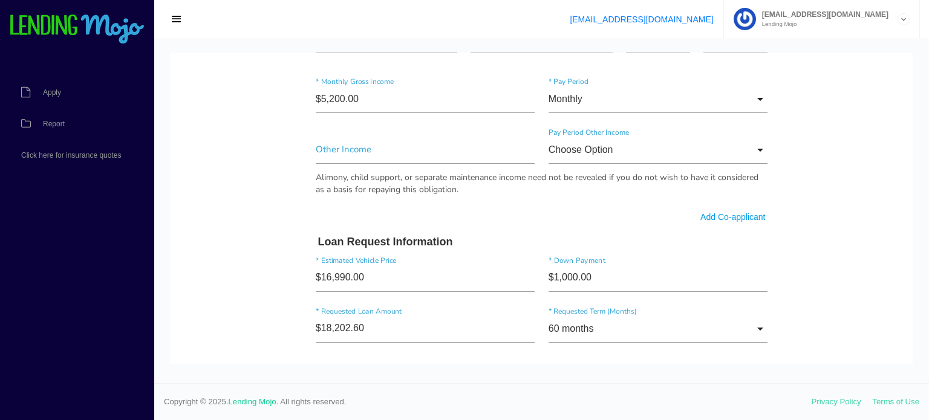
scroll to position [665, 0]
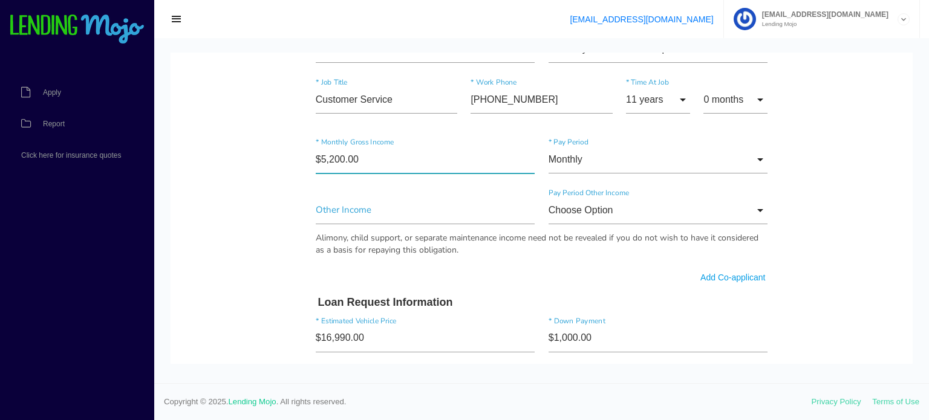
drag, startPoint x: 385, startPoint y: 152, endPoint x: 294, endPoint y: 158, distance: 90.9
click at [300, 158] on div "Quick, Secure Financing Personalized to You. [PERSON_NAME] * First Name A Middl…" at bounding box center [542, 169] width 484 height 1539
click at [376, 159] on input"] "$5,200.00" at bounding box center [425, 160] width 219 height 28
drag, startPoint x: 387, startPoint y: 146, endPoint x: 291, endPoint y: 155, distance: 96.0
click at [290, 155] on body "Quick, Secure Financing Personalized to You. [PERSON_NAME] * First Name A Middl…" at bounding box center [541, 187] width 742 height 1599
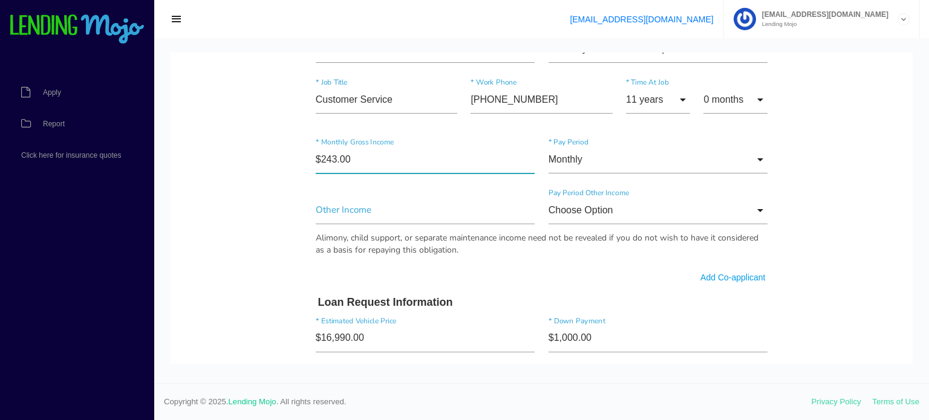
type input"] "$2,433.00"
click at [752, 210] on input "Choose Option" at bounding box center [657, 210] width 219 height 28
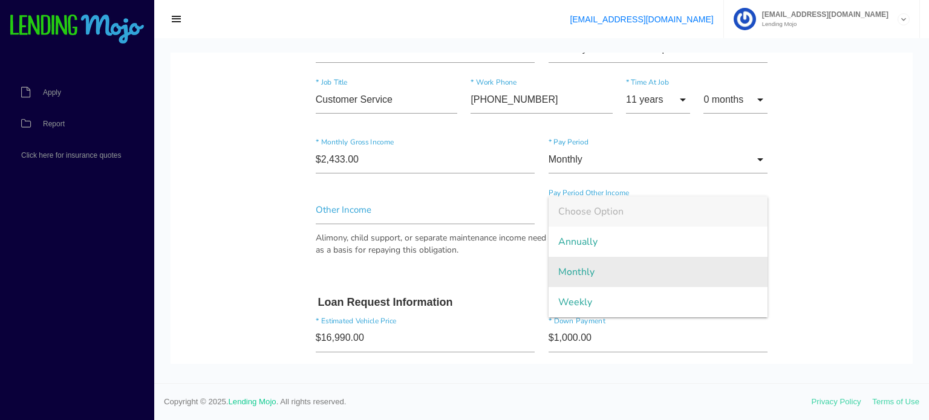
click at [572, 268] on span "Monthly" at bounding box center [657, 272] width 219 height 30
type input "Monthly"
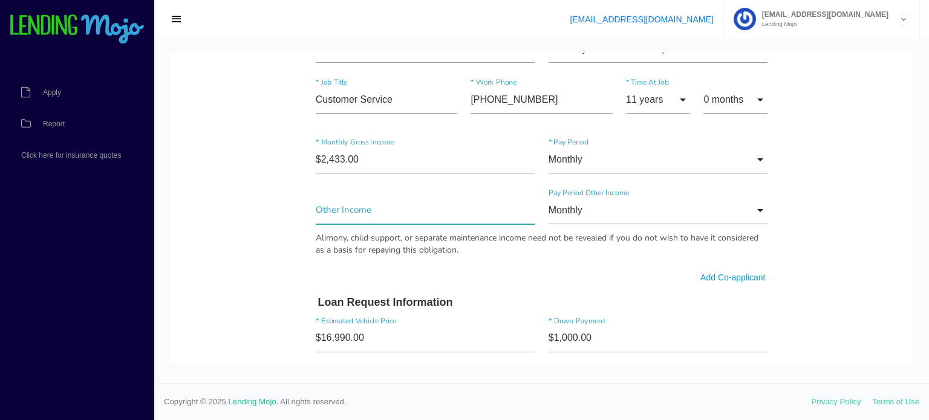
click at [348, 205] on input"] "text" at bounding box center [425, 210] width 219 height 28
drag, startPoint x: 348, startPoint y: 207, endPoint x: 291, endPoint y: 203, distance: 57.0
click at [291, 203] on body "Quick, Secure Financing Personalized to You. [PERSON_NAME] * First Name A Middl…" at bounding box center [541, 187] width 742 height 1599
drag, startPoint x: 383, startPoint y: 210, endPoint x: 263, endPoint y: 210, distance: 120.3
click at [263, 210] on body "Quick, Secure Financing Personalized to You. [PERSON_NAME] * First Name A Middl…" at bounding box center [541, 187] width 742 height 1599
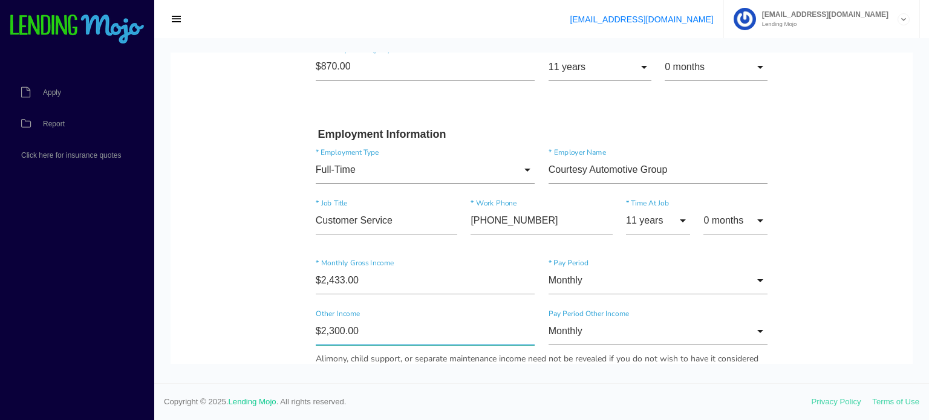
scroll to position [605, 0]
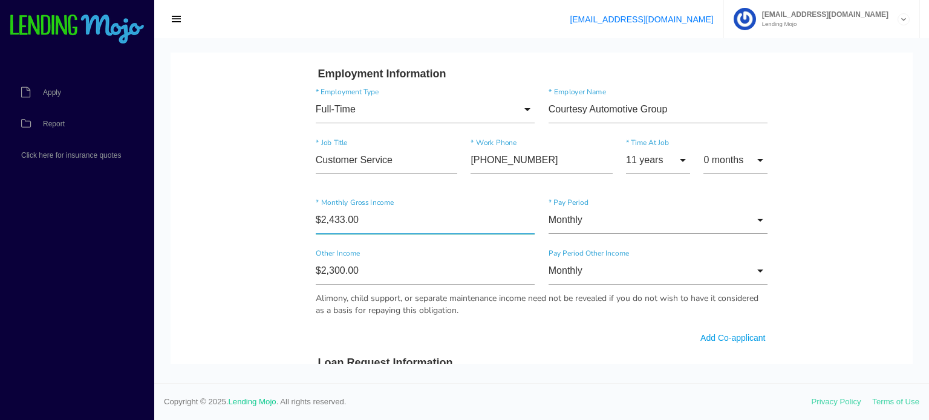
drag, startPoint x: 364, startPoint y: 219, endPoint x: 307, endPoint y: 221, distance: 56.9
click at [309, 221] on div "$2,433.00 * Monthly Gross Income" at bounding box center [425, 222] width 233 height 33
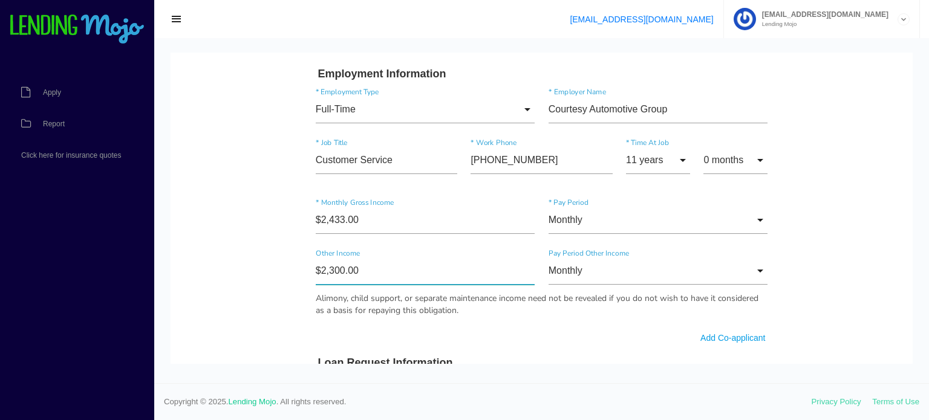
drag, startPoint x: 366, startPoint y: 275, endPoint x: 303, endPoint y: 277, distance: 63.5
click at [303, 277] on div "Quick, Secure Financing Personalized to You. [PERSON_NAME] * First Name A Middl…" at bounding box center [542, 229] width 484 height 1539
type input"] "$2,432.00"
click at [261, 238] on body "Quick, Secure Financing Personalized to You. [PERSON_NAME] * First Name A Middl…" at bounding box center [541, 247] width 742 height 1599
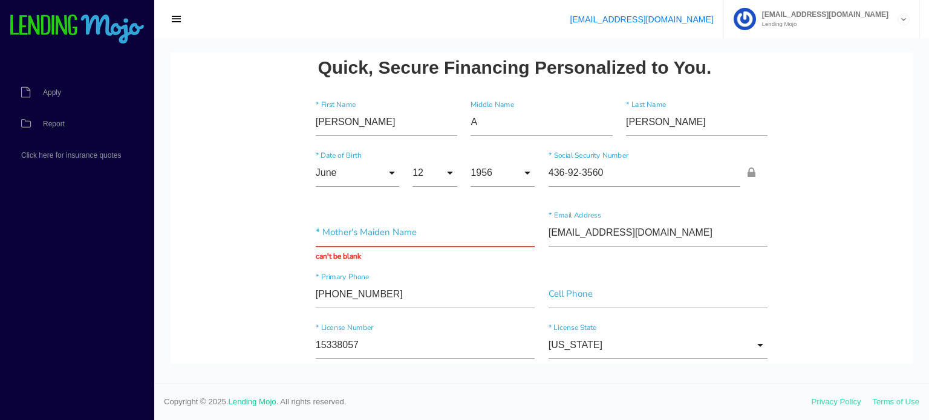
scroll to position [0, 0]
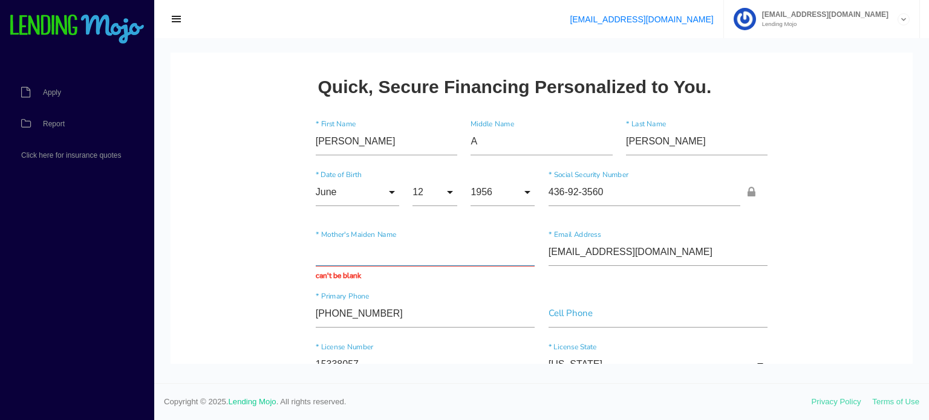
click at [377, 253] on input "text" at bounding box center [425, 252] width 219 height 28
click at [492, 300] on input"] "[PHONE_NUMBER]" at bounding box center [425, 314] width 219 height 28
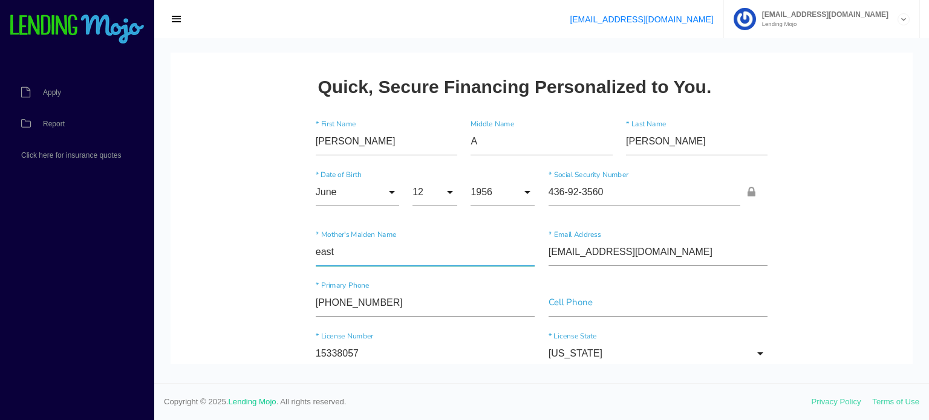
click at [316, 250] on input"] "east" at bounding box center [425, 252] width 219 height 28
type input"] "East"
drag, startPoint x: 831, startPoint y: 241, endPoint x: 824, endPoint y: 241, distance: 7.3
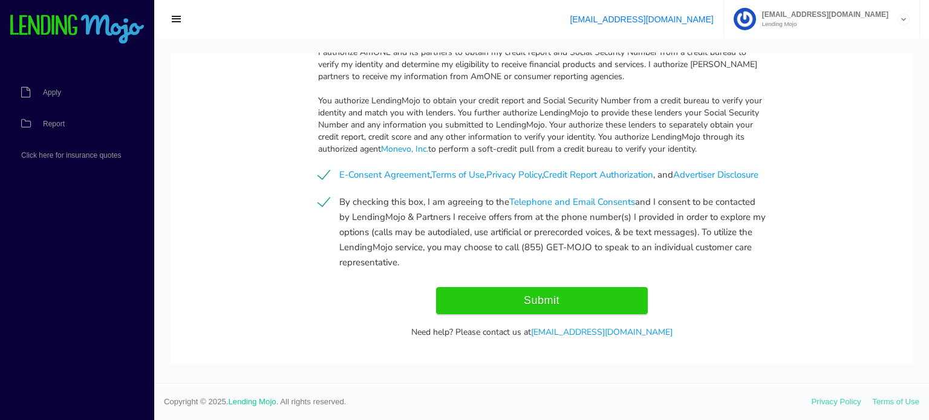
scroll to position [1288, 0]
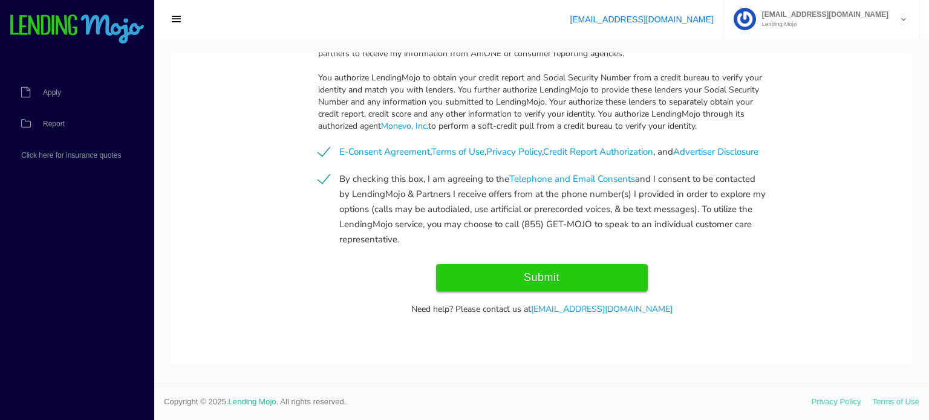
click at [577, 280] on input "Submit" at bounding box center [542, 277] width 212 height 27
type input "Submitting..."
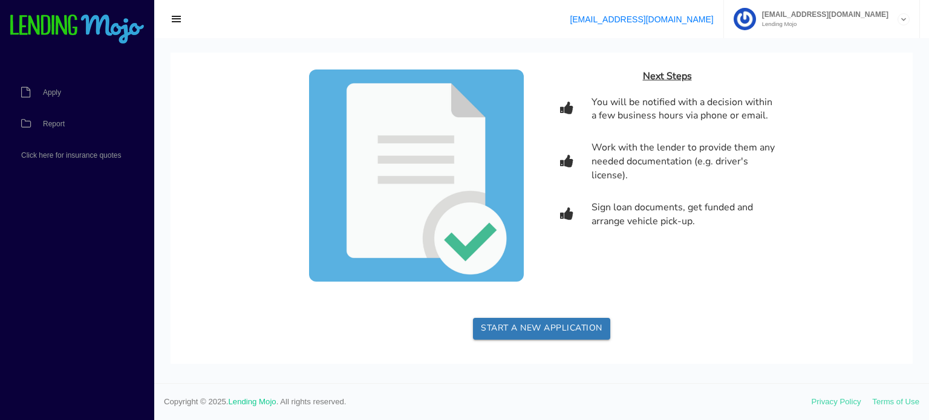
scroll to position [0, 0]
